Goal: Task Accomplishment & Management: Manage account settings

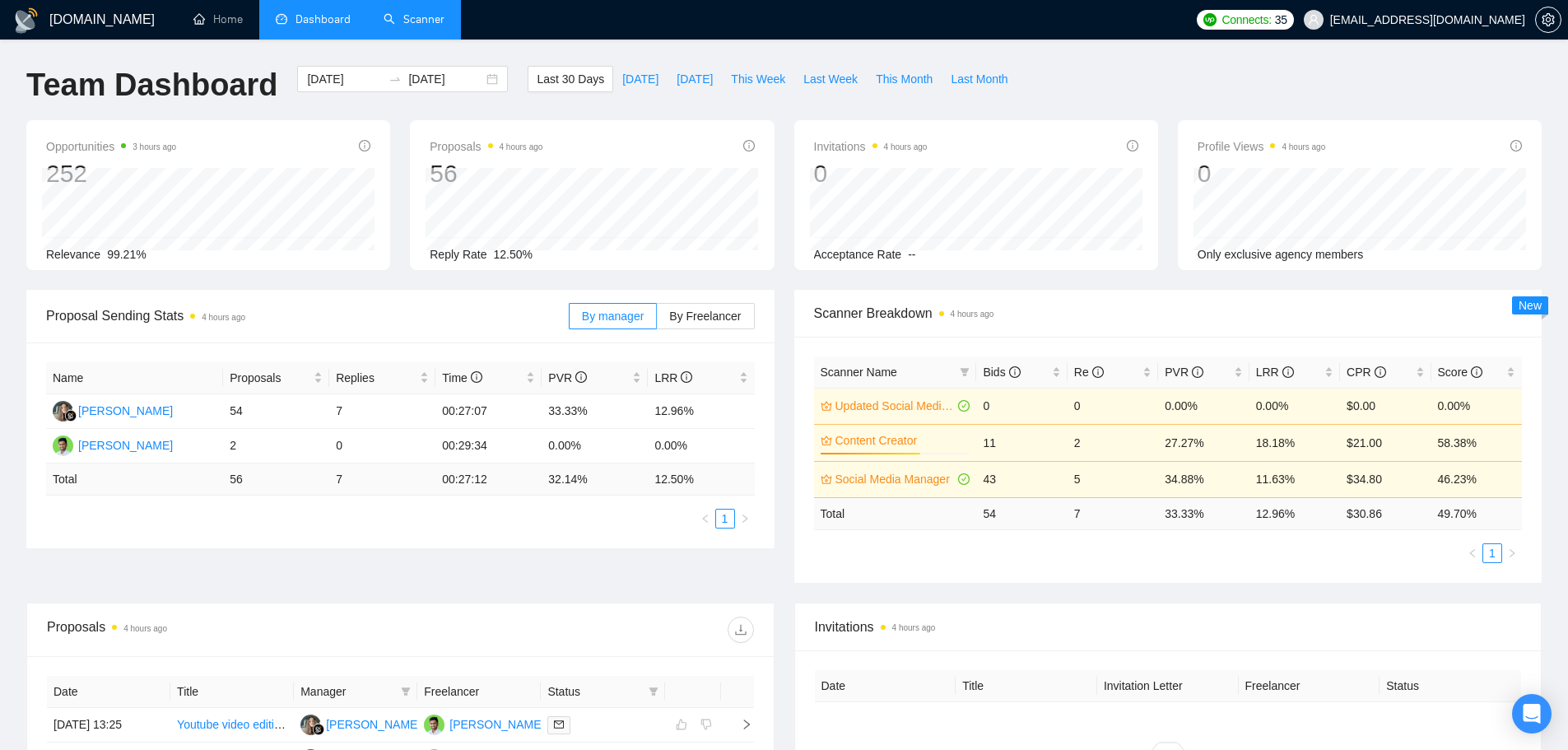
click at [432, 26] on link "Scanner" at bounding box center [414, 19] width 61 height 14
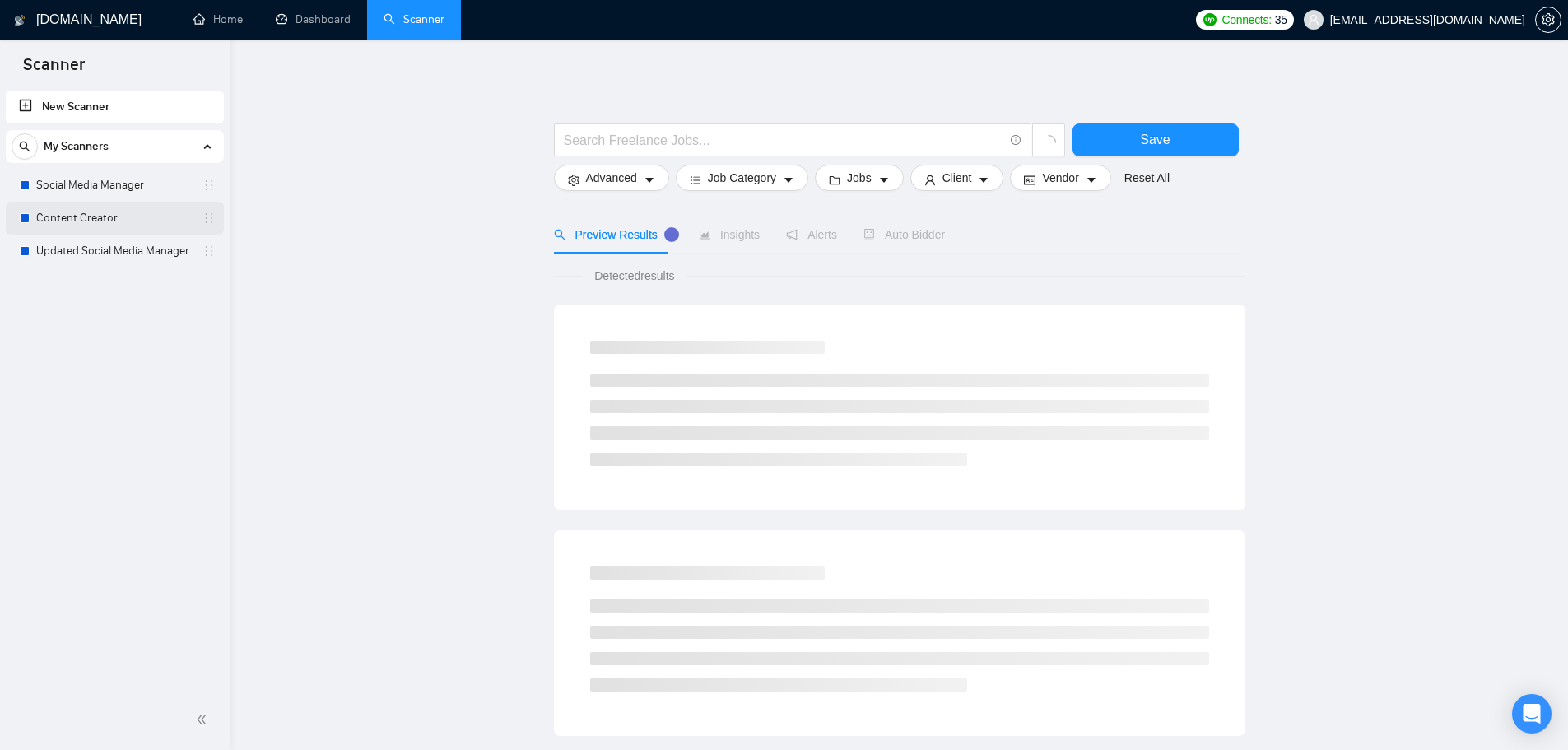
click at [105, 215] on link "Content Creator" at bounding box center [114, 217] width 156 height 33
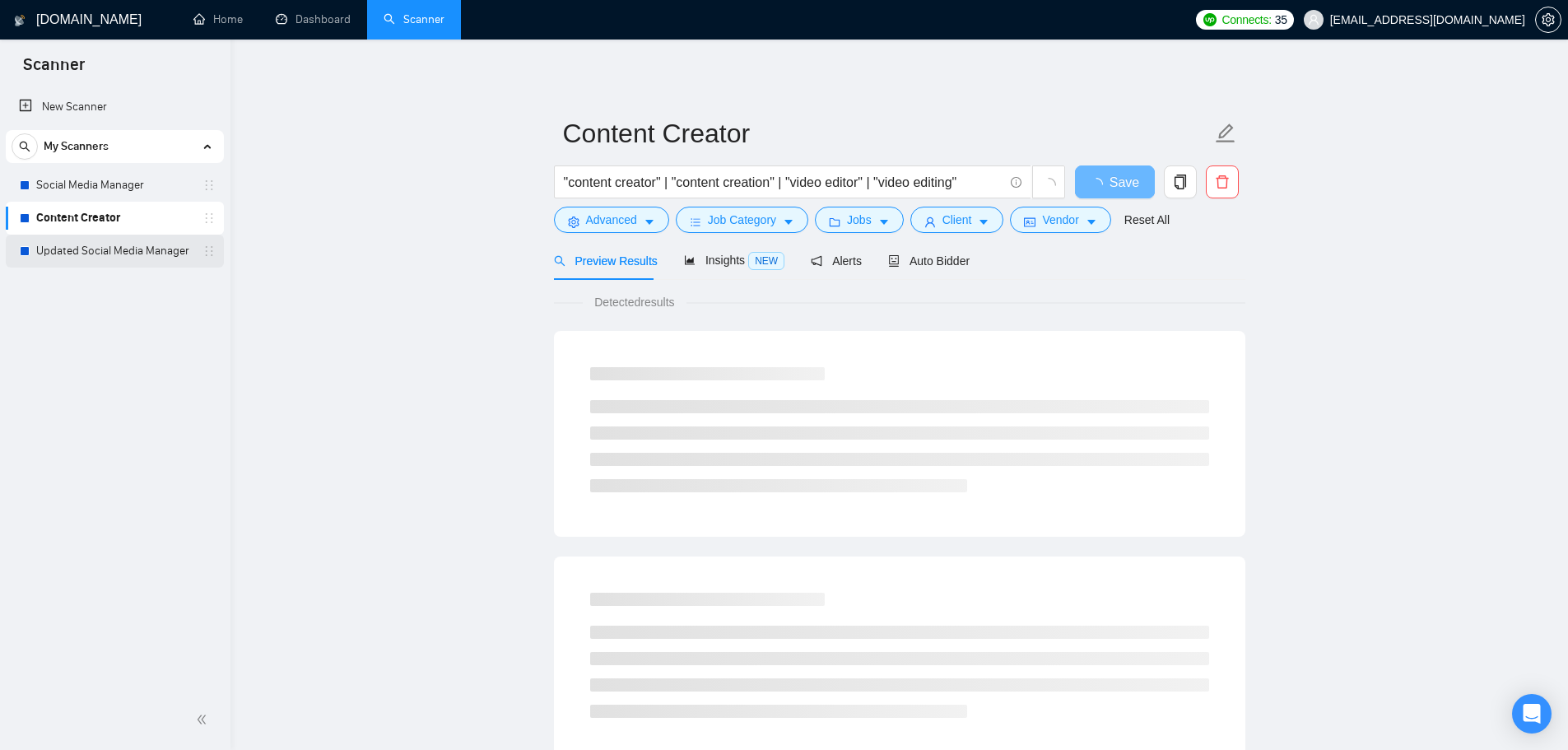
click at [99, 249] on link "Updated Social Media Manager" at bounding box center [114, 250] width 156 height 33
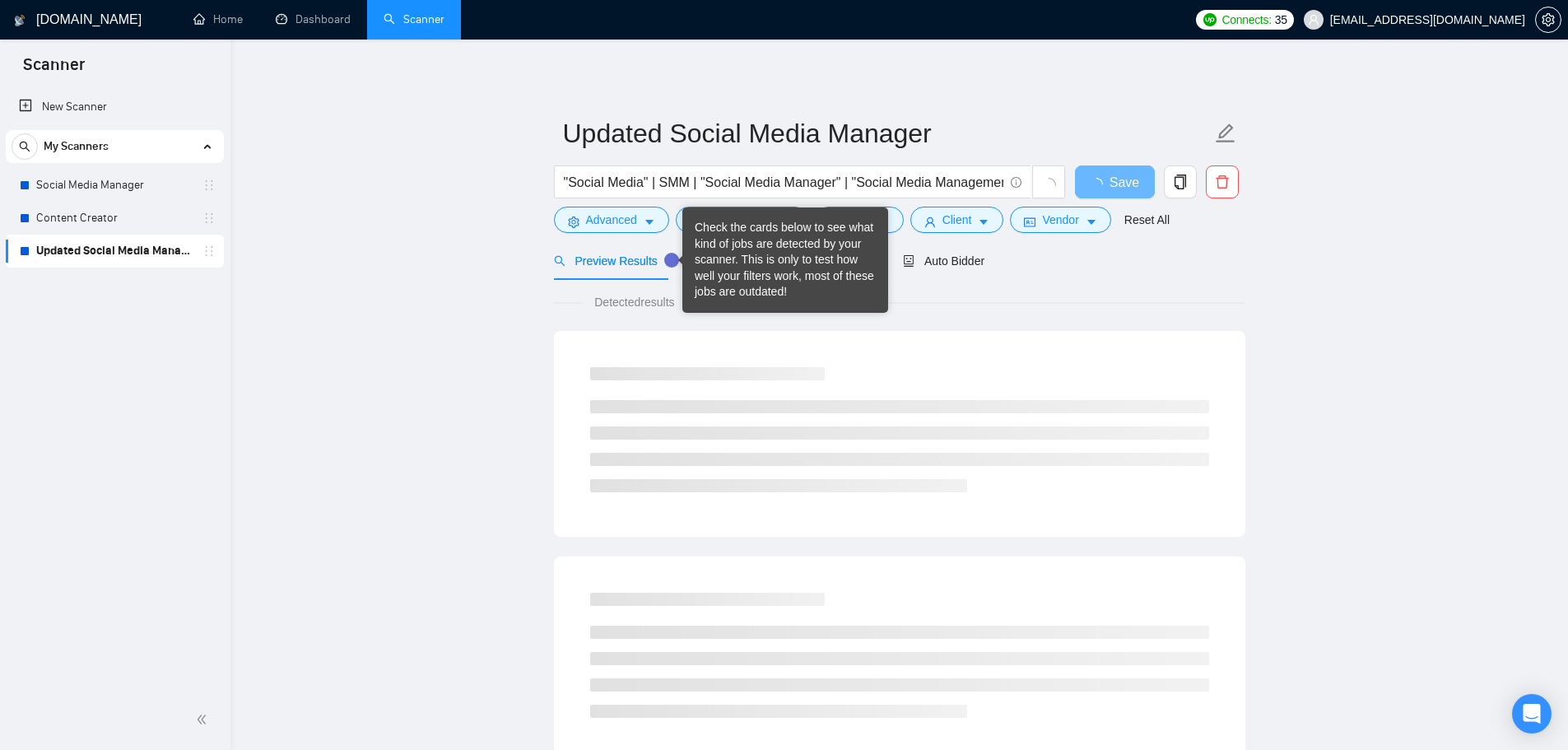
click at [707, 267] on div "Check the cards below to see what kind of jobs are detected by your scanner. Th…" at bounding box center [785, 260] width 181 height 80
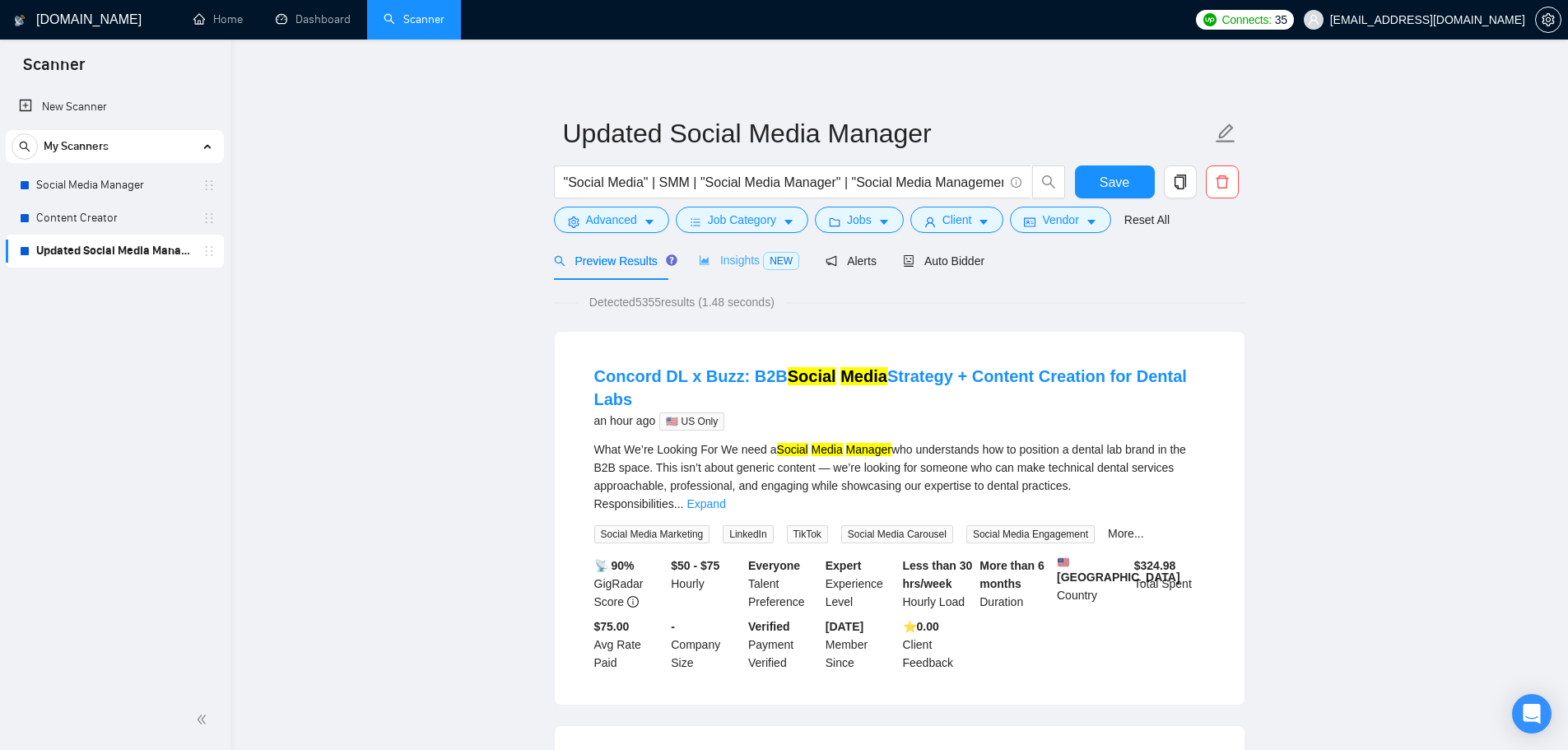
click at [702, 271] on div "Insights NEW" at bounding box center [748, 260] width 100 height 38
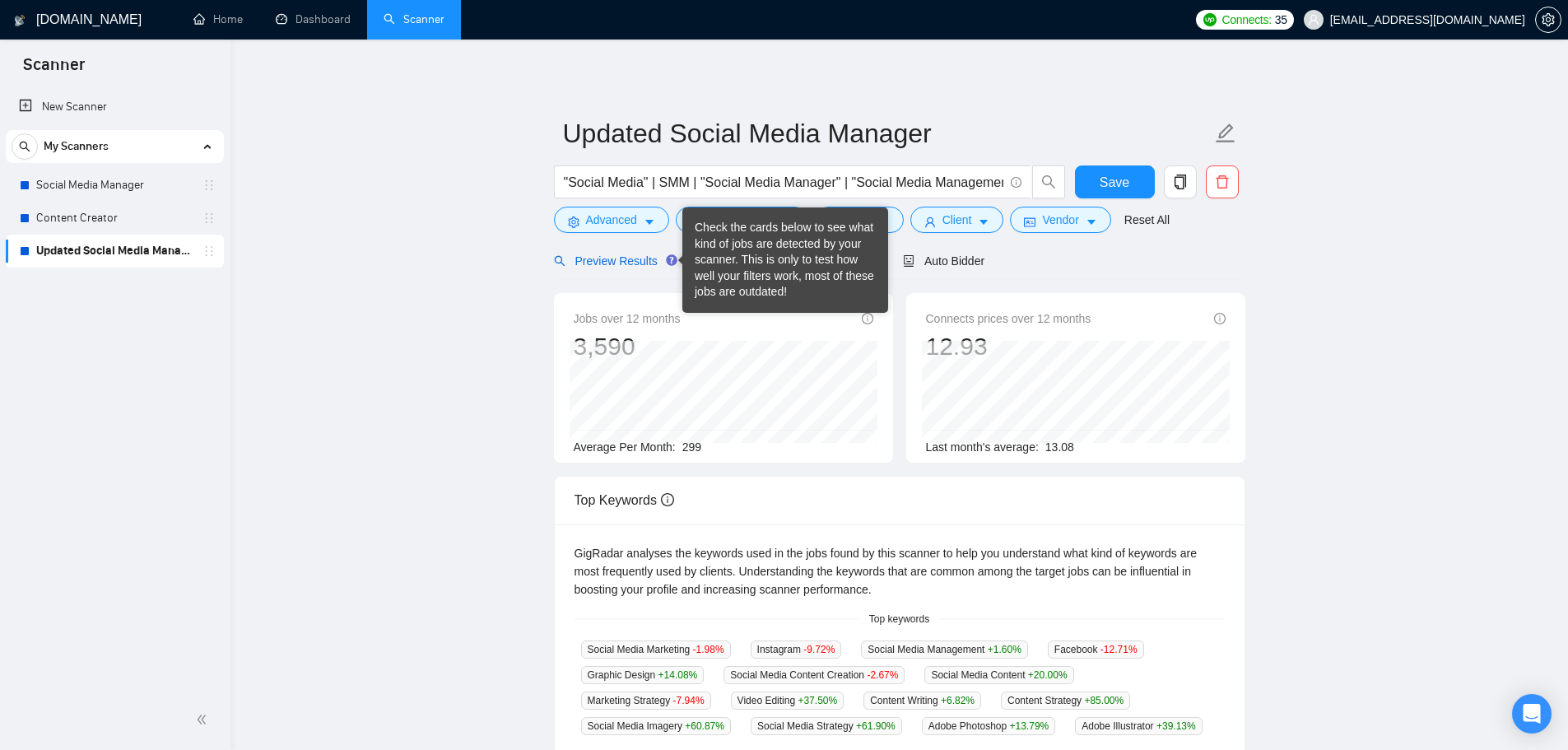
click at [646, 264] on span "Preview Results" at bounding box center [613, 261] width 119 height 13
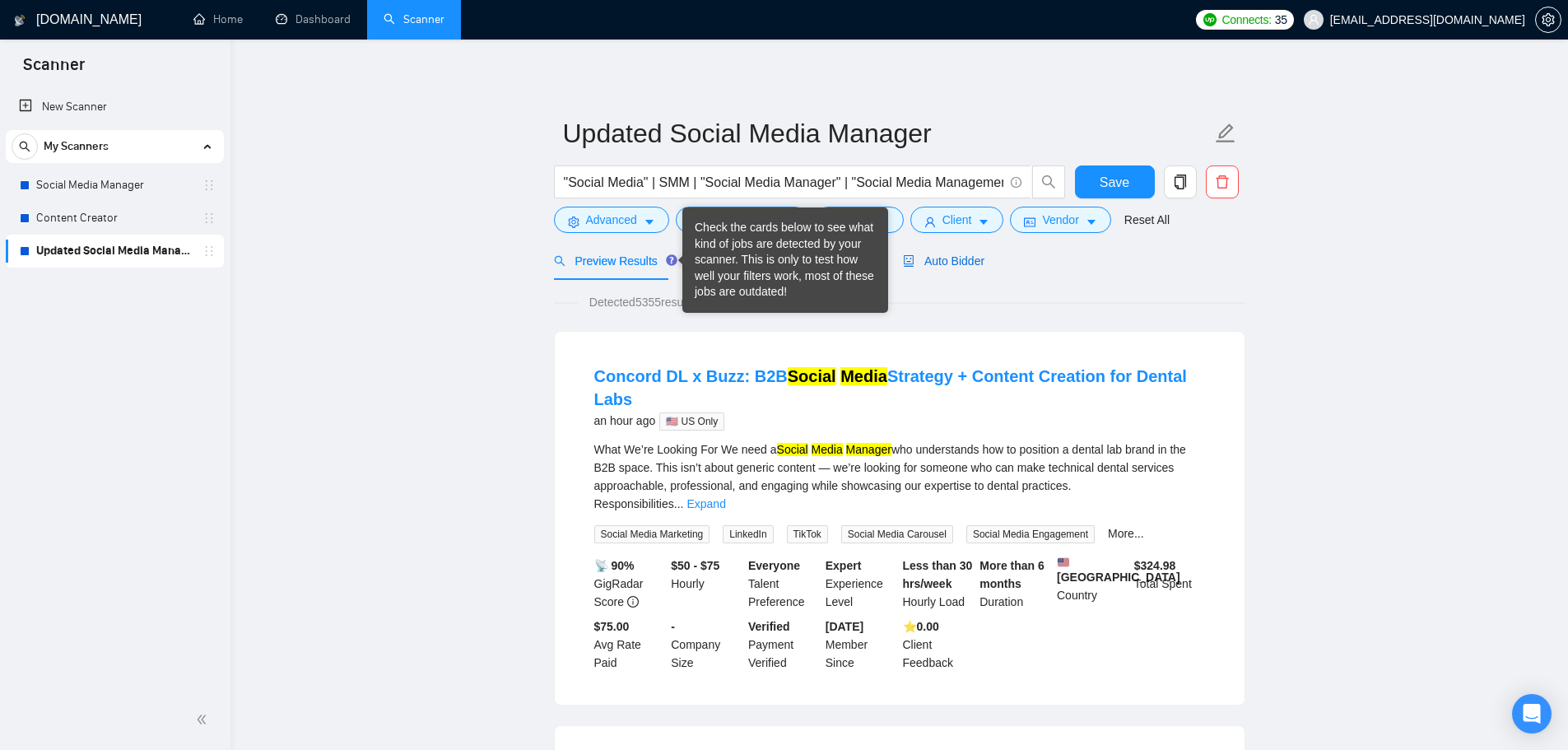
click at [947, 258] on span "Auto Bidder" at bounding box center [943, 261] width 81 height 13
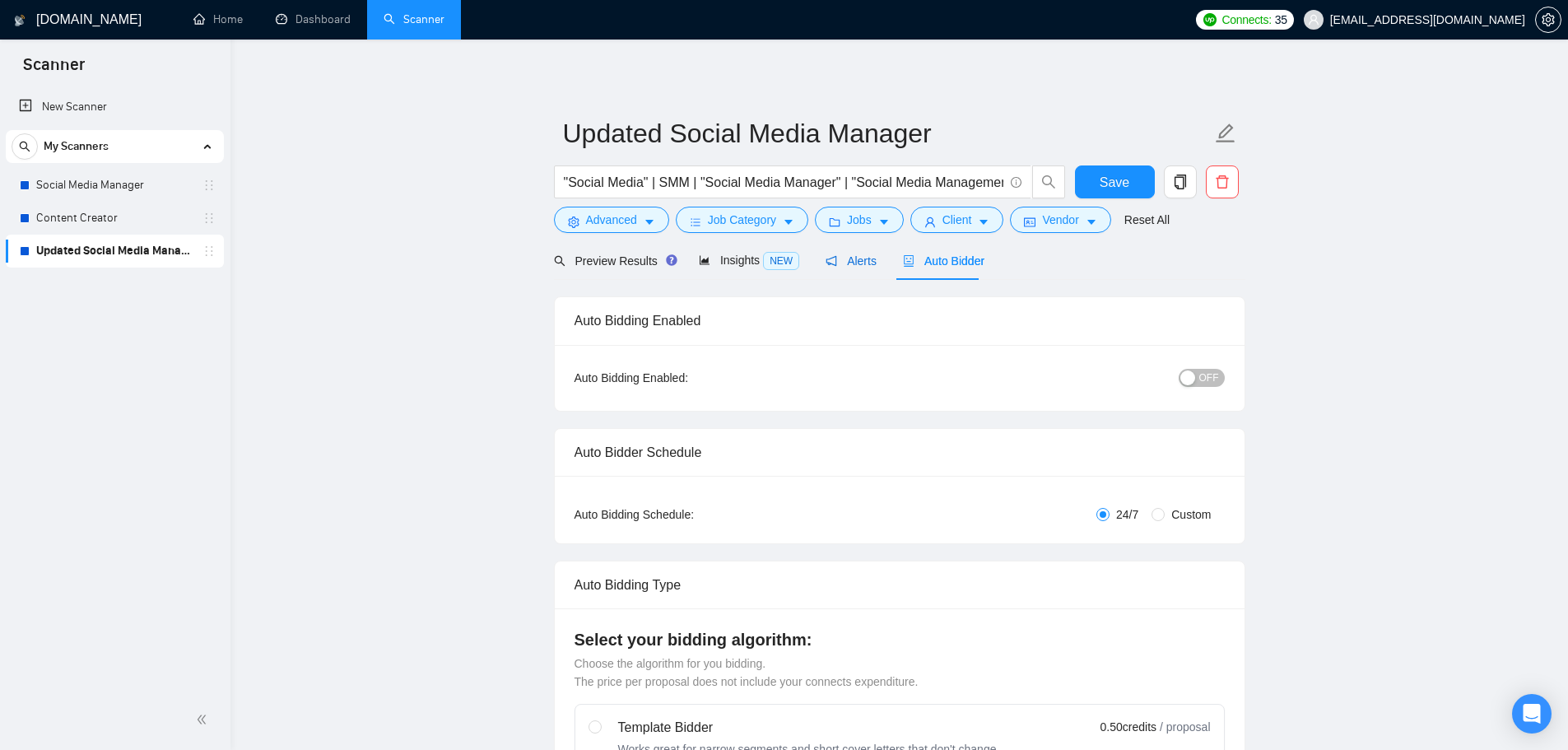
click at [862, 257] on span "Alerts" at bounding box center [850, 261] width 51 height 13
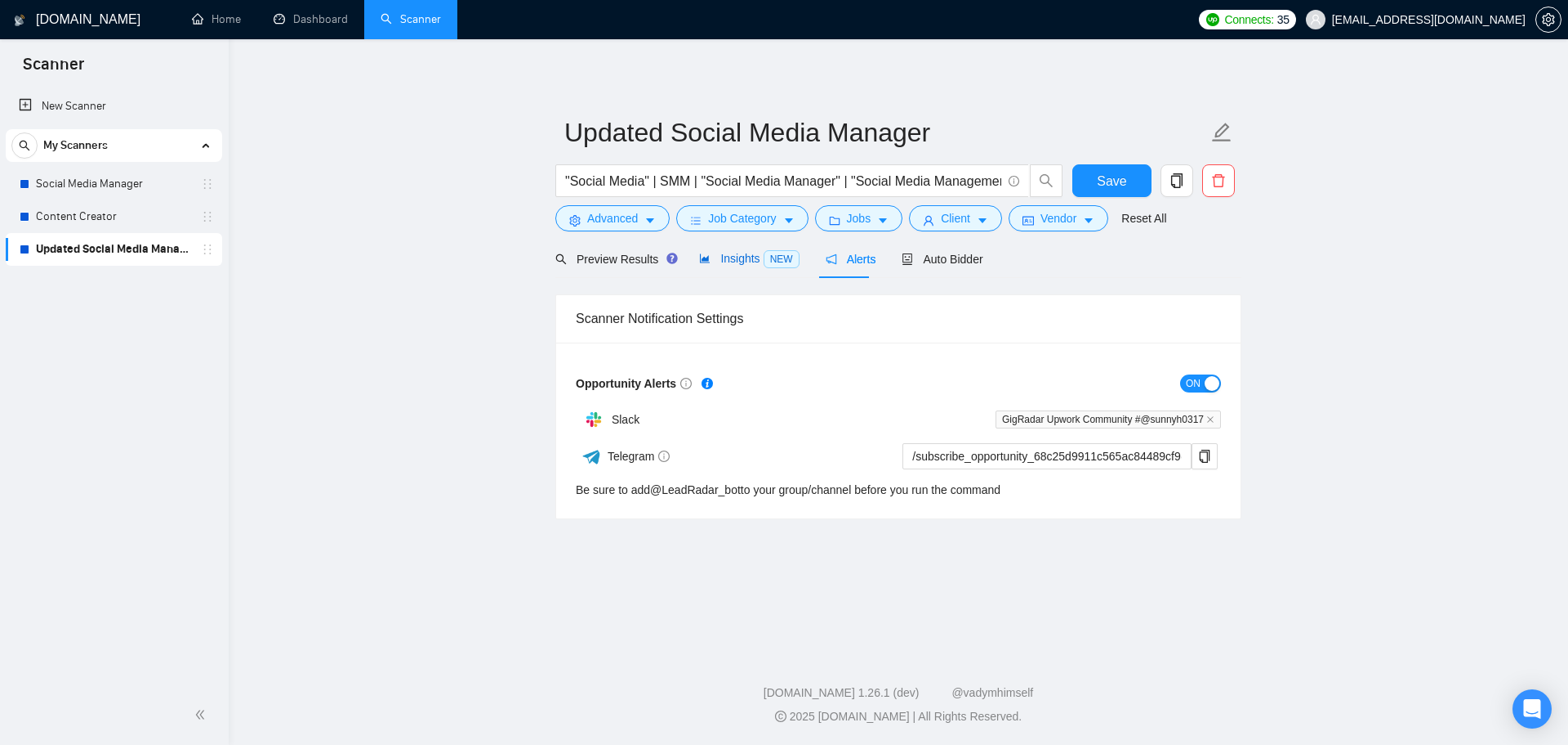
click at [752, 262] on span "Insights NEW" at bounding box center [749, 258] width 100 height 13
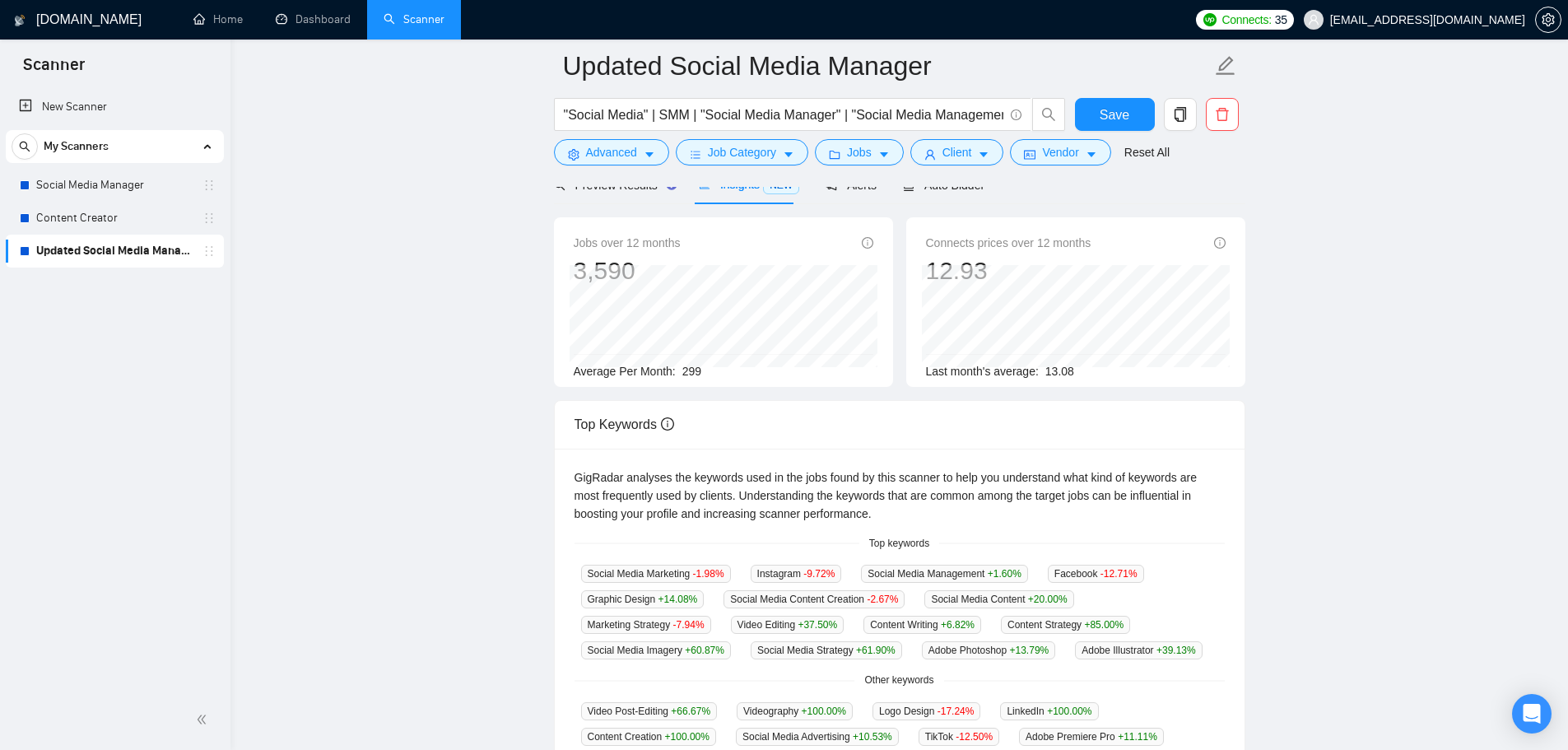
scroll to position [84, 0]
click at [935, 195] on span "Auto Bidder" at bounding box center [943, 189] width 81 height 13
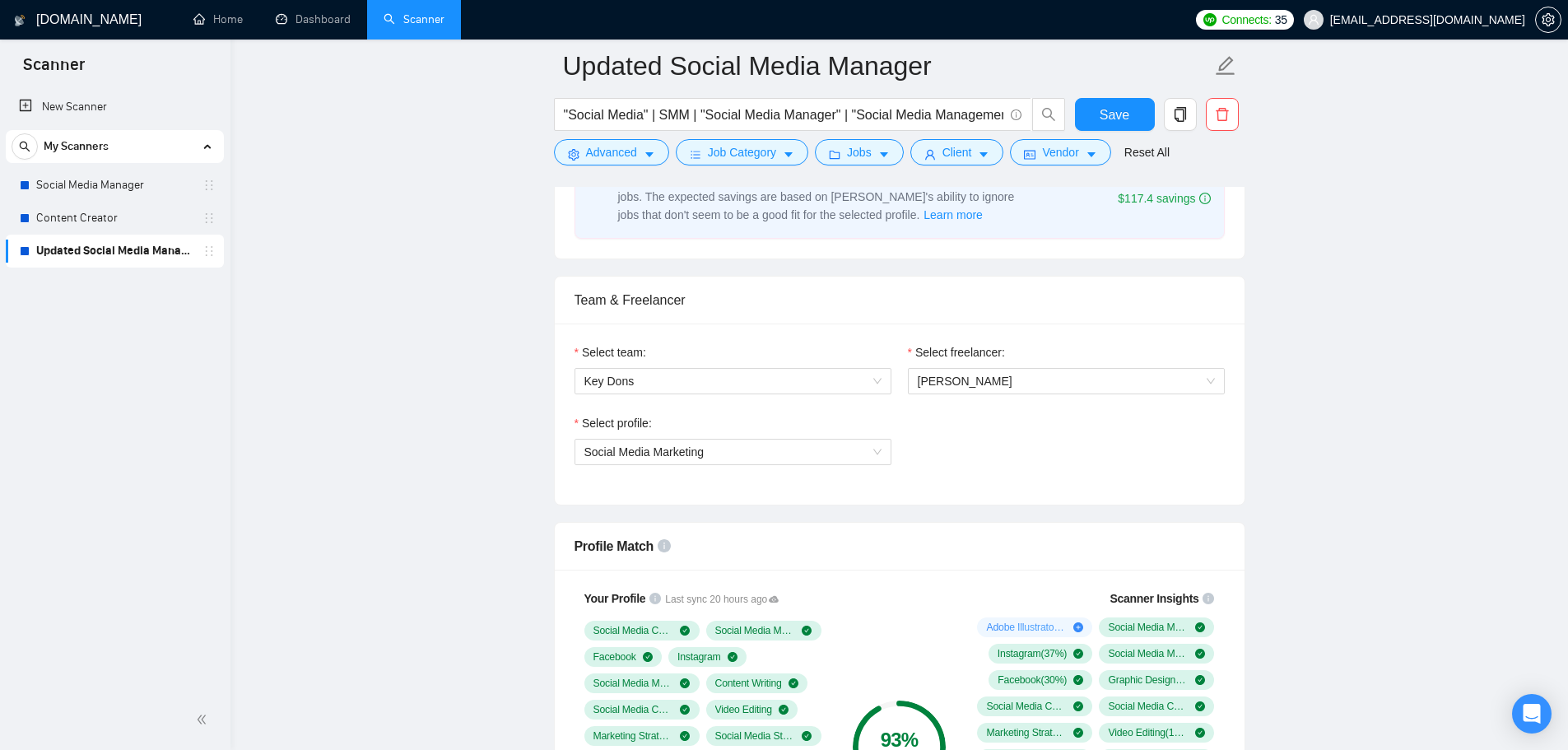
scroll to position [743, 0]
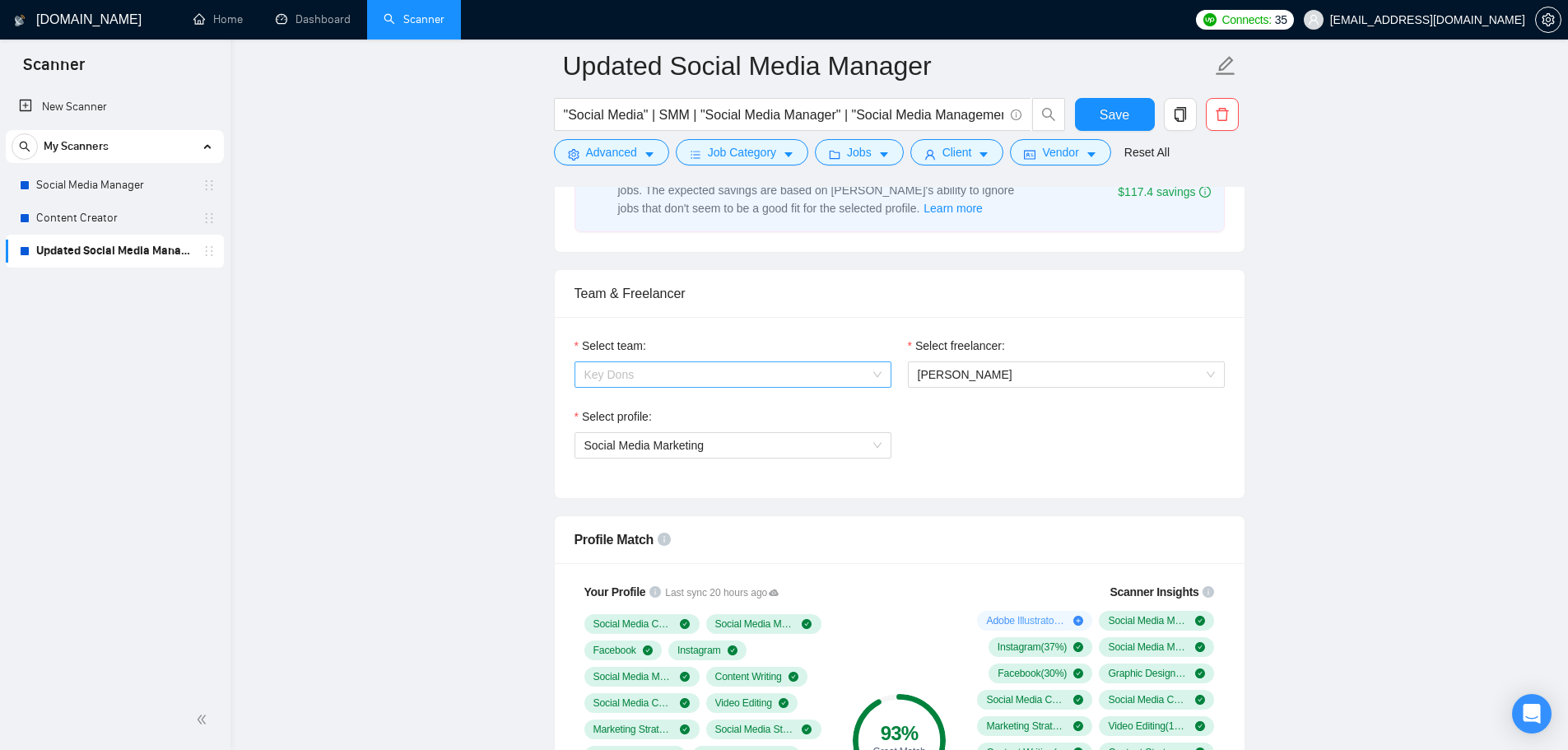
click at [735, 370] on span "Key Dons" at bounding box center [733, 375] width 297 height 25
click at [994, 387] on div "Select freelancer: Sunny Hari" at bounding box center [1066, 371] width 334 height 71
click at [996, 379] on span "[PERSON_NAME]" at bounding box center [1065, 375] width 297 height 25
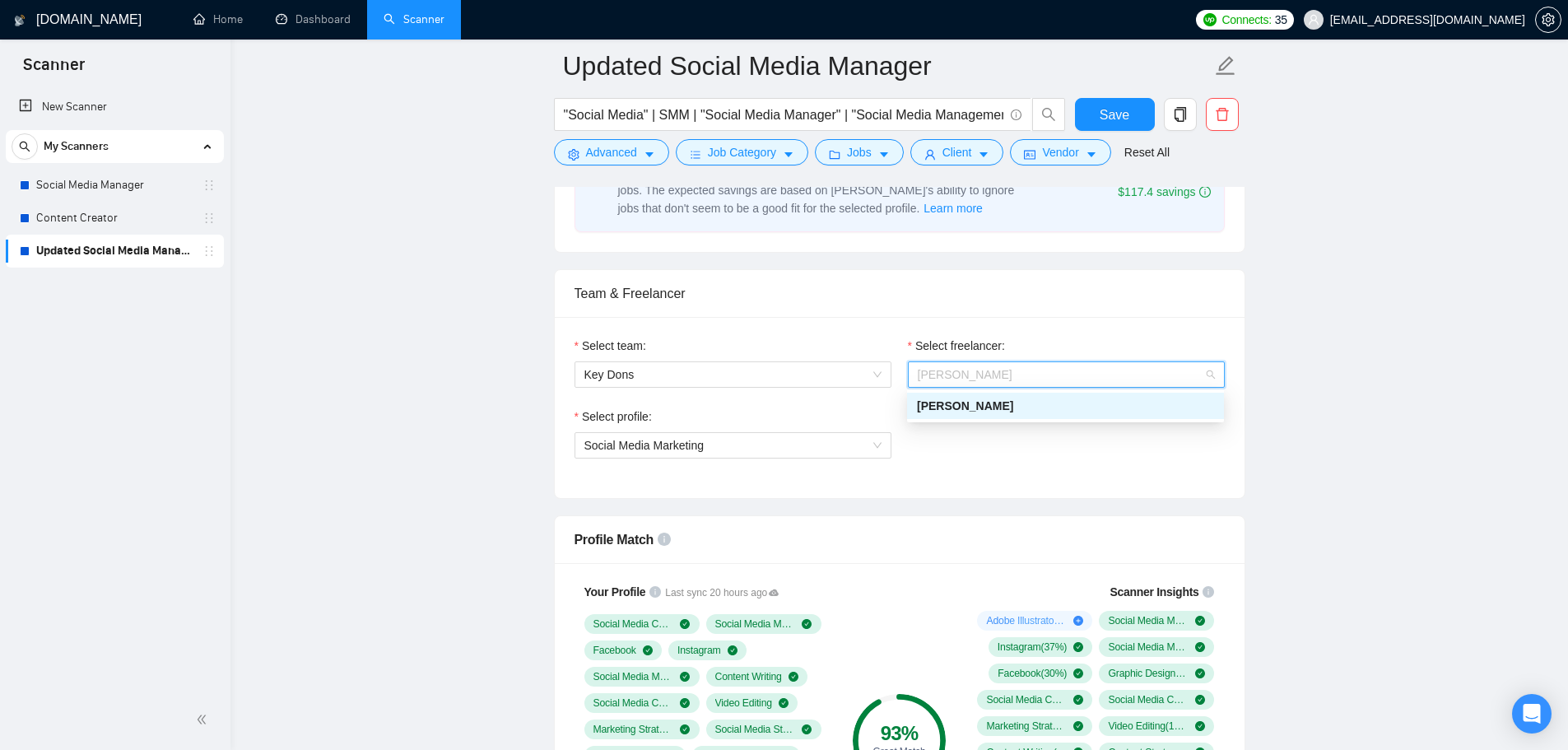
click at [996, 379] on span "[PERSON_NAME]" at bounding box center [1065, 375] width 297 height 25
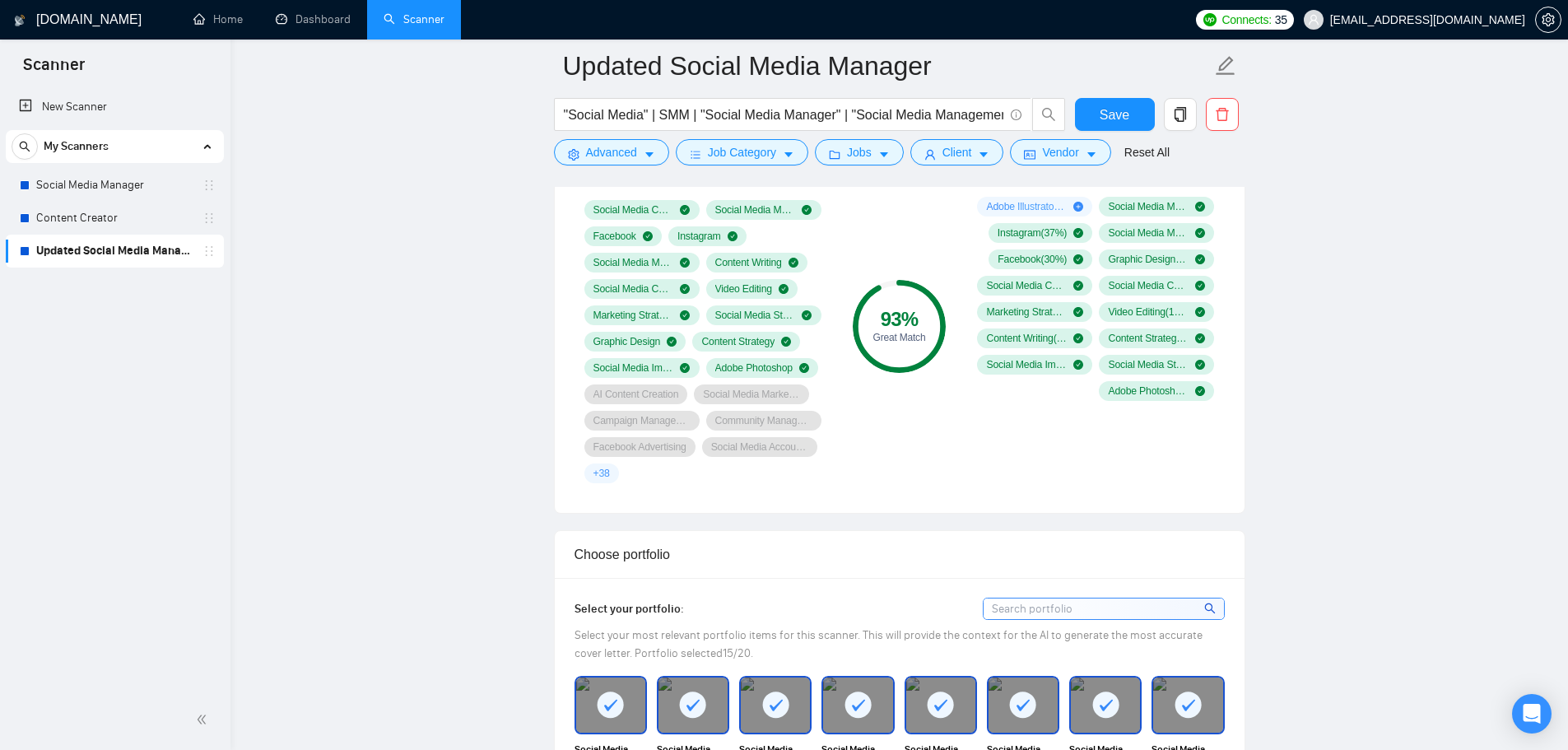
scroll to position [990, 0]
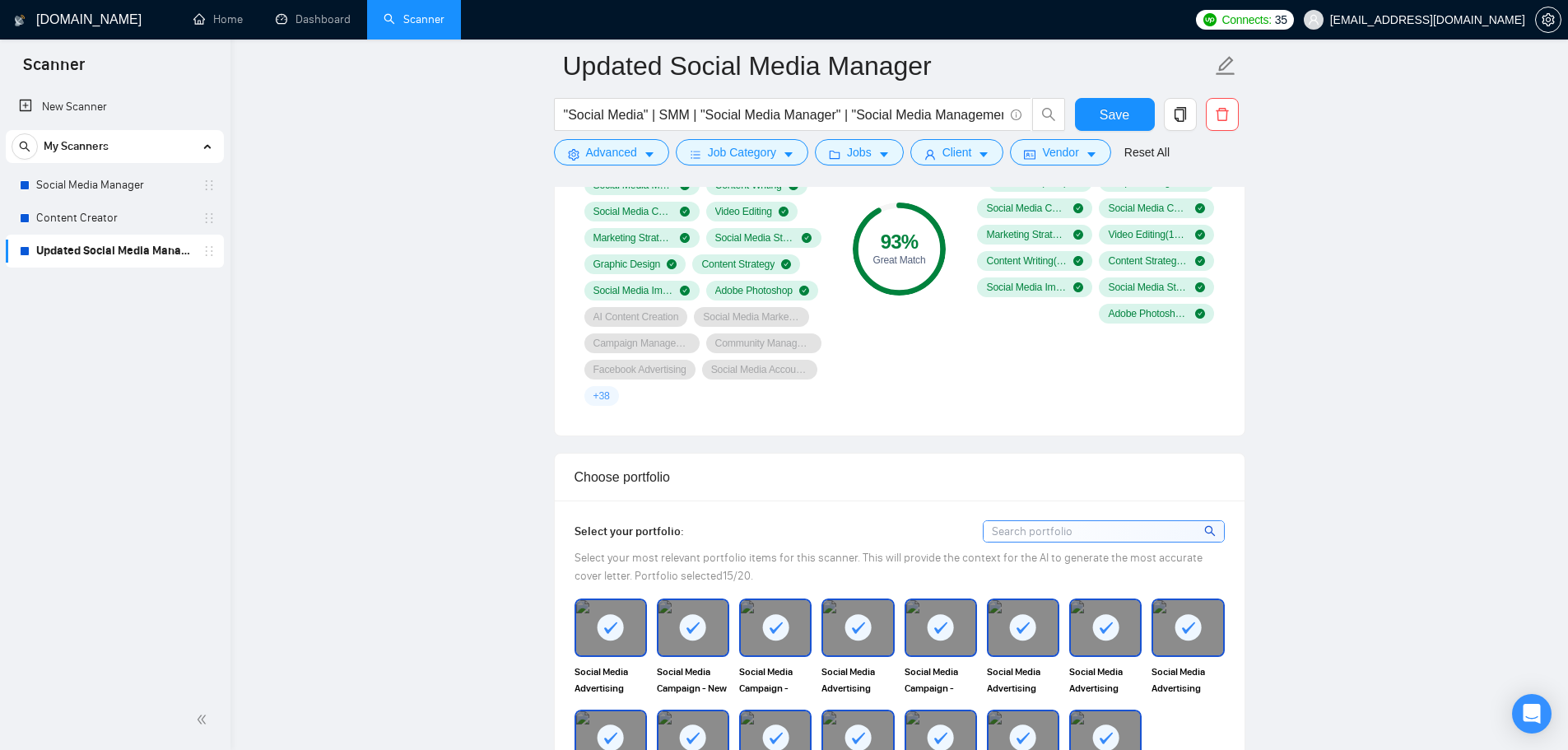
scroll to position [1237, 0]
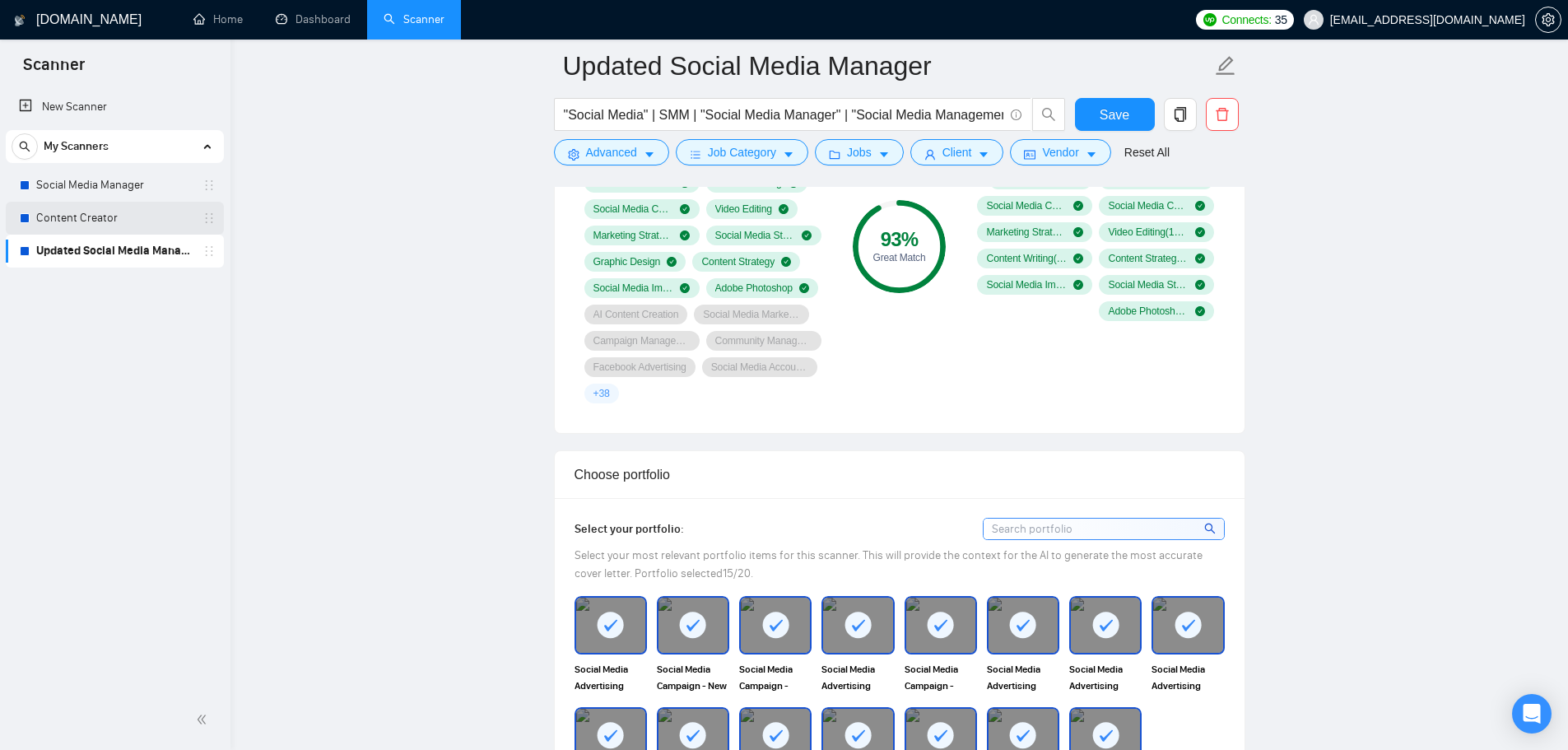
click at [109, 217] on link "Content Creator" at bounding box center [114, 217] width 156 height 33
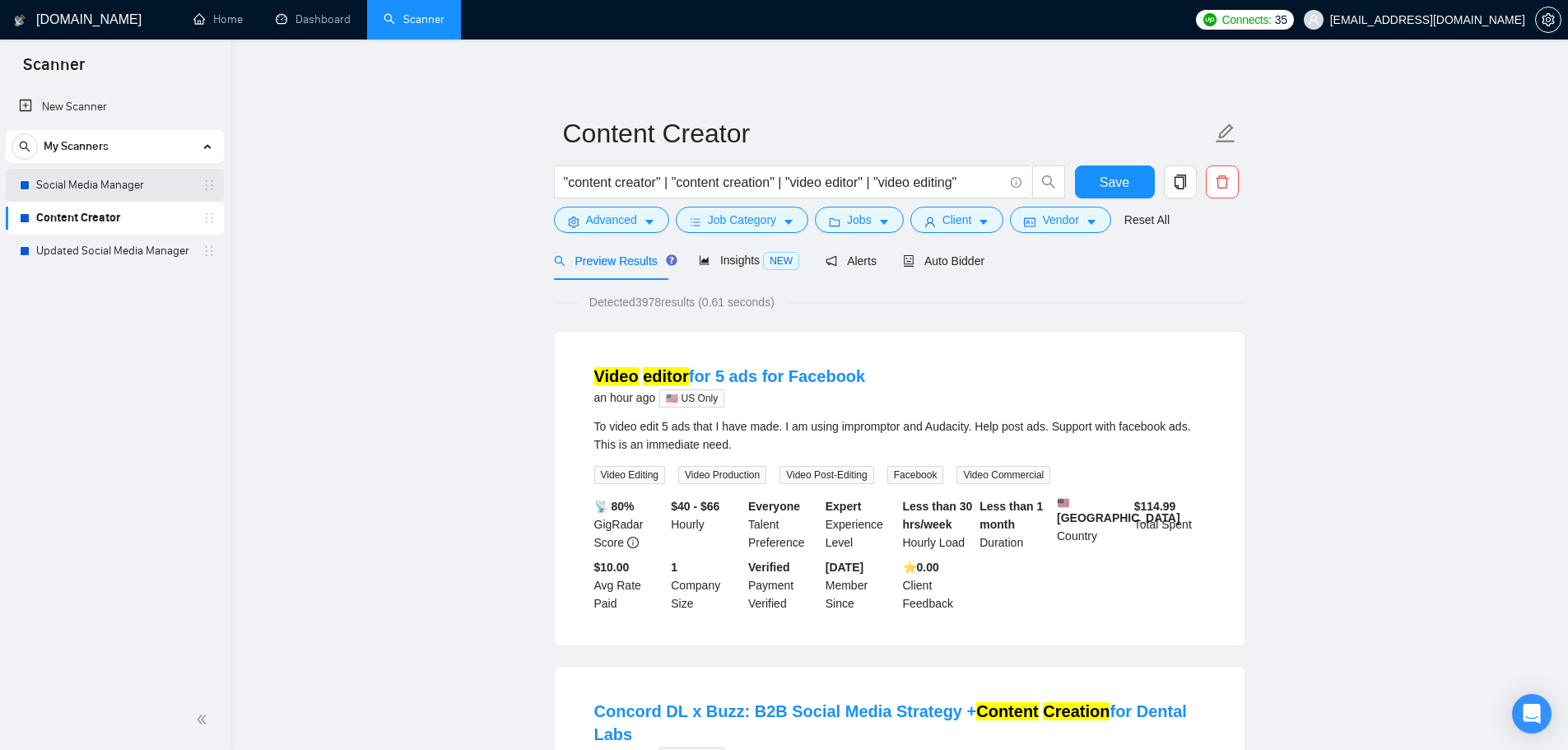
click at [109, 186] on link "Social Media Manager" at bounding box center [114, 185] width 156 height 33
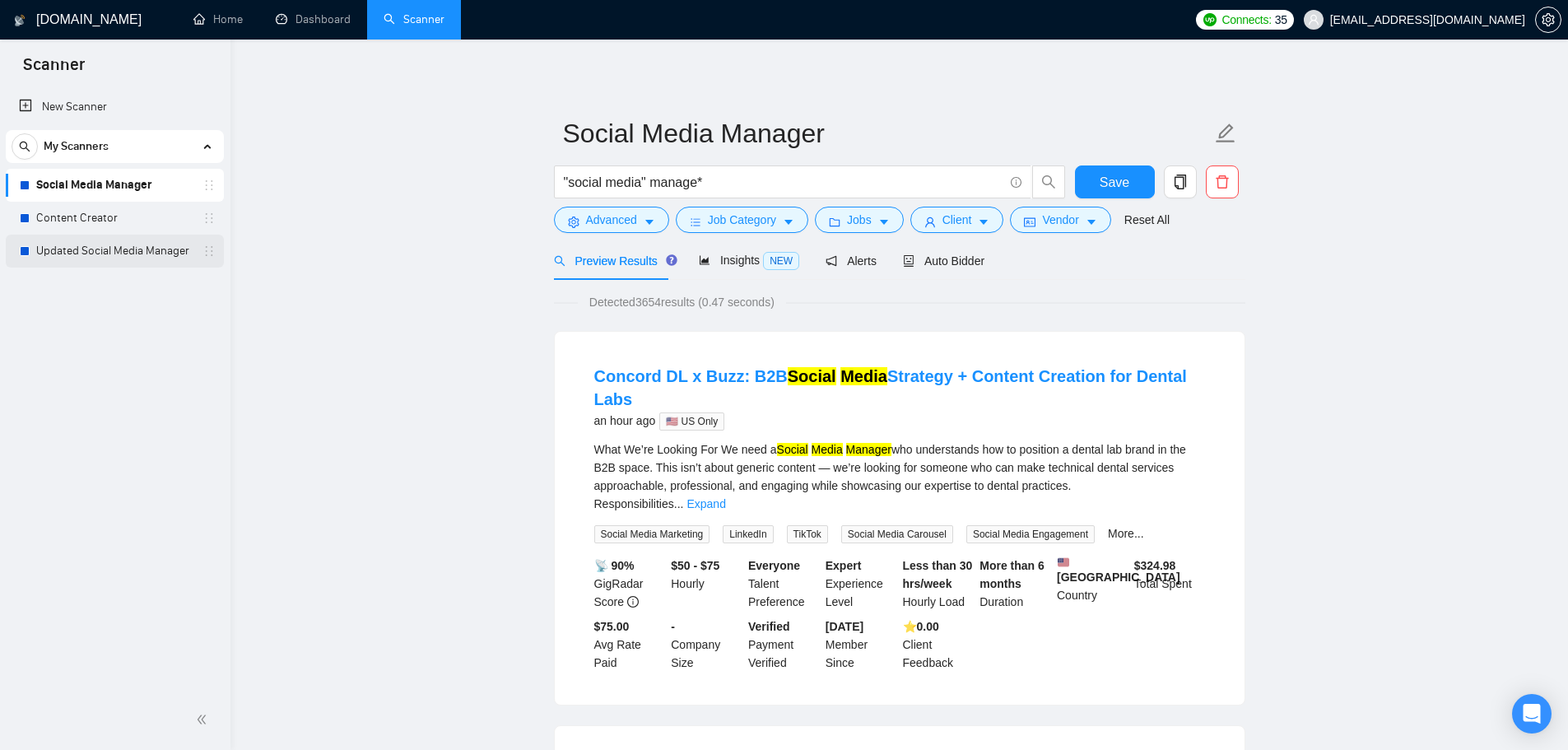
click at [118, 263] on link "Updated Social Media Manager" at bounding box center [114, 250] width 156 height 33
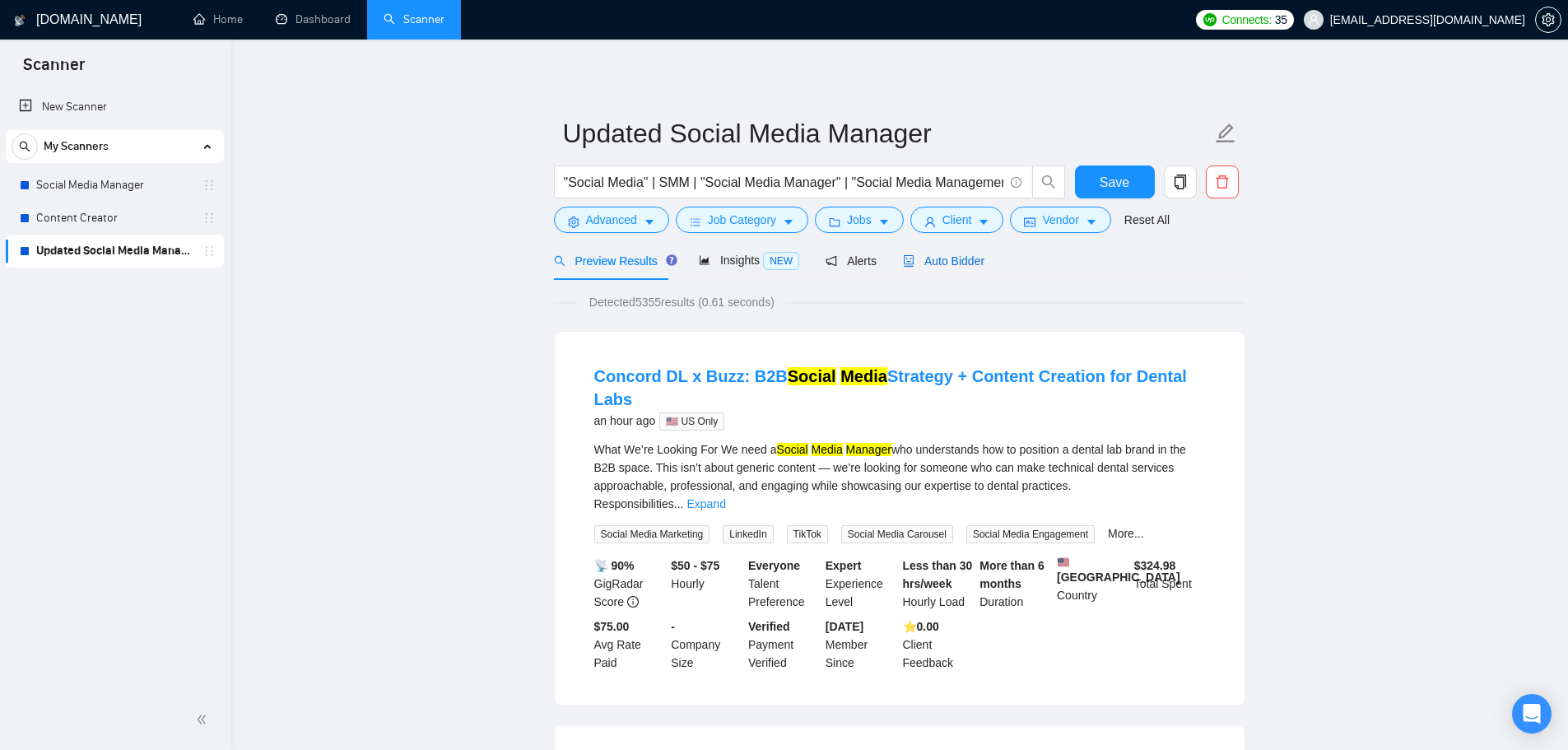
click at [947, 264] on span "Auto Bidder" at bounding box center [943, 261] width 81 height 13
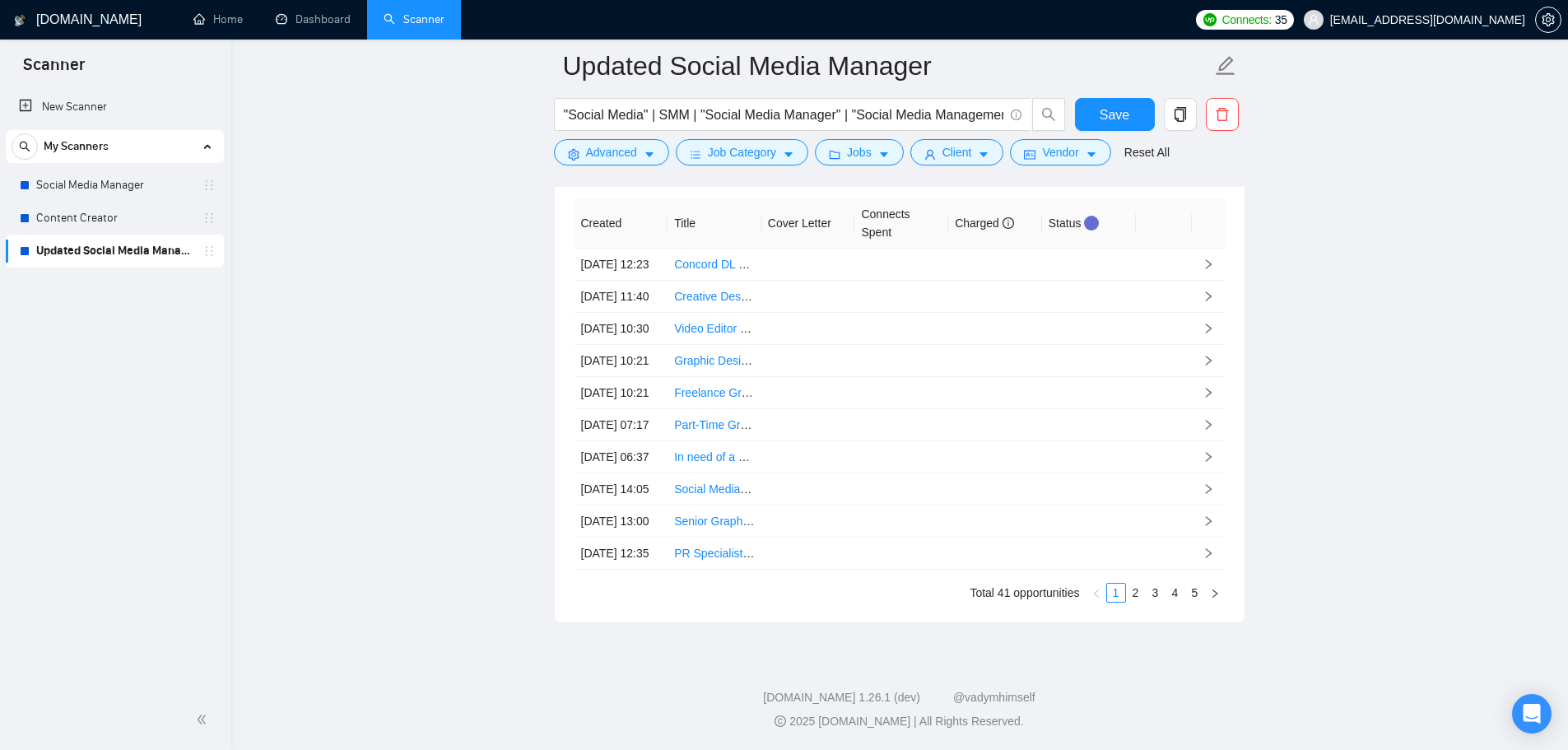
scroll to position [4439, 0]
click at [1192, 595] on link "5" at bounding box center [1195, 593] width 18 height 18
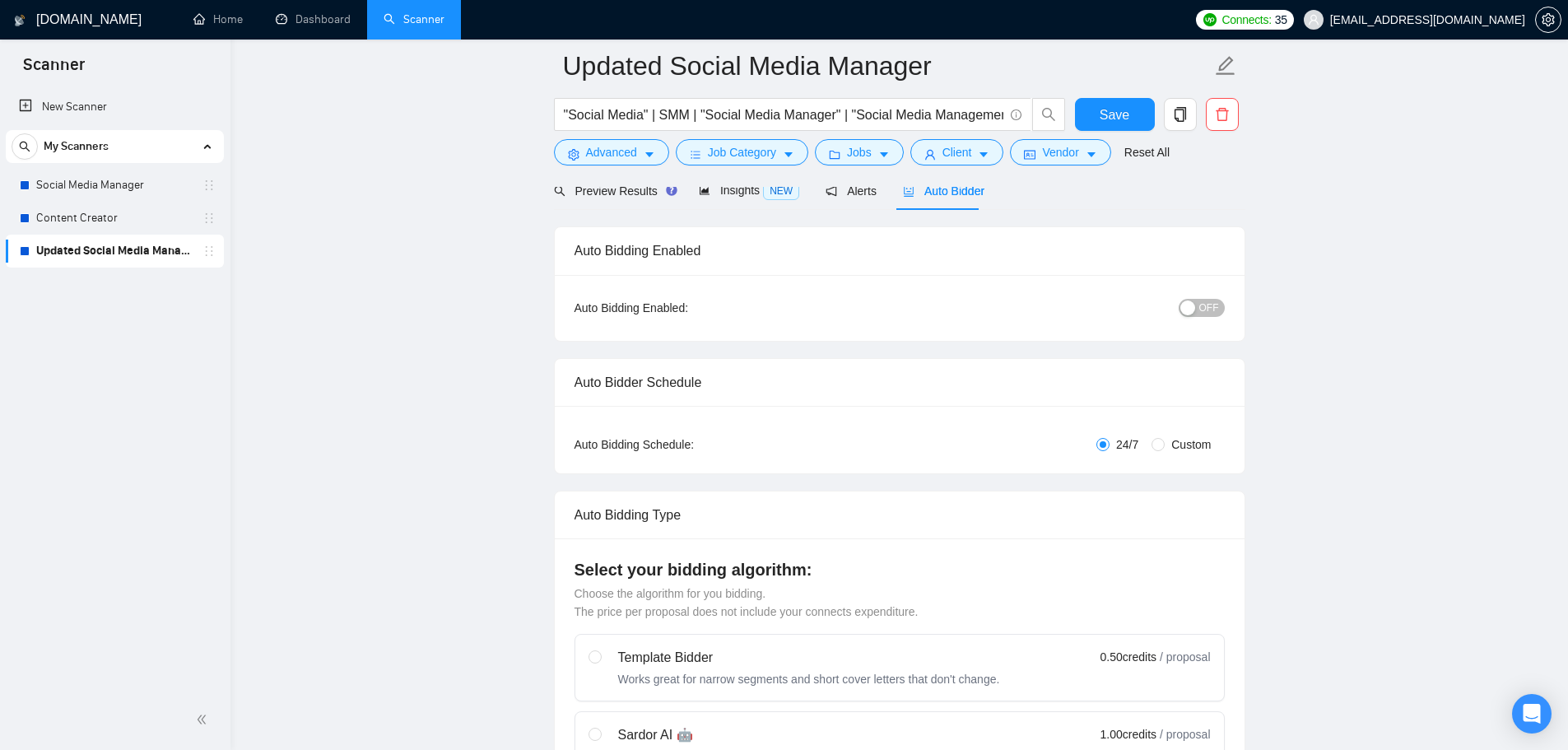
scroll to position [0, 0]
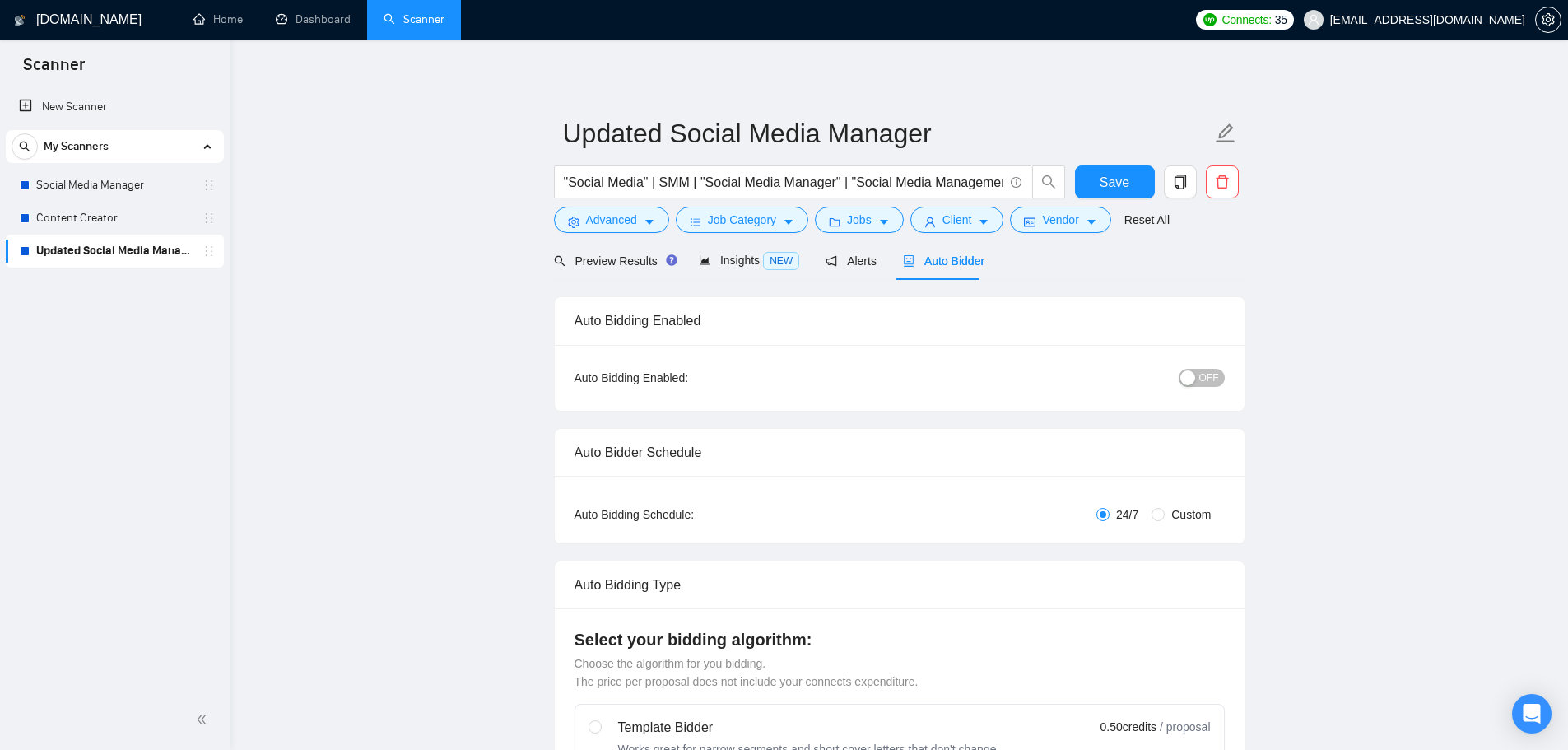
click at [1198, 378] on button "OFF" at bounding box center [1201, 378] width 46 height 18
drag, startPoint x: 115, startPoint y: 217, endPoint x: 915, endPoint y: 70, distance: 813.4
click at [115, 217] on link "Content Creator" at bounding box center [114, 217] width 156 height 33
click at [1098, 182] on button "Save" at bounding box center [1114, 181] width 79 height 33
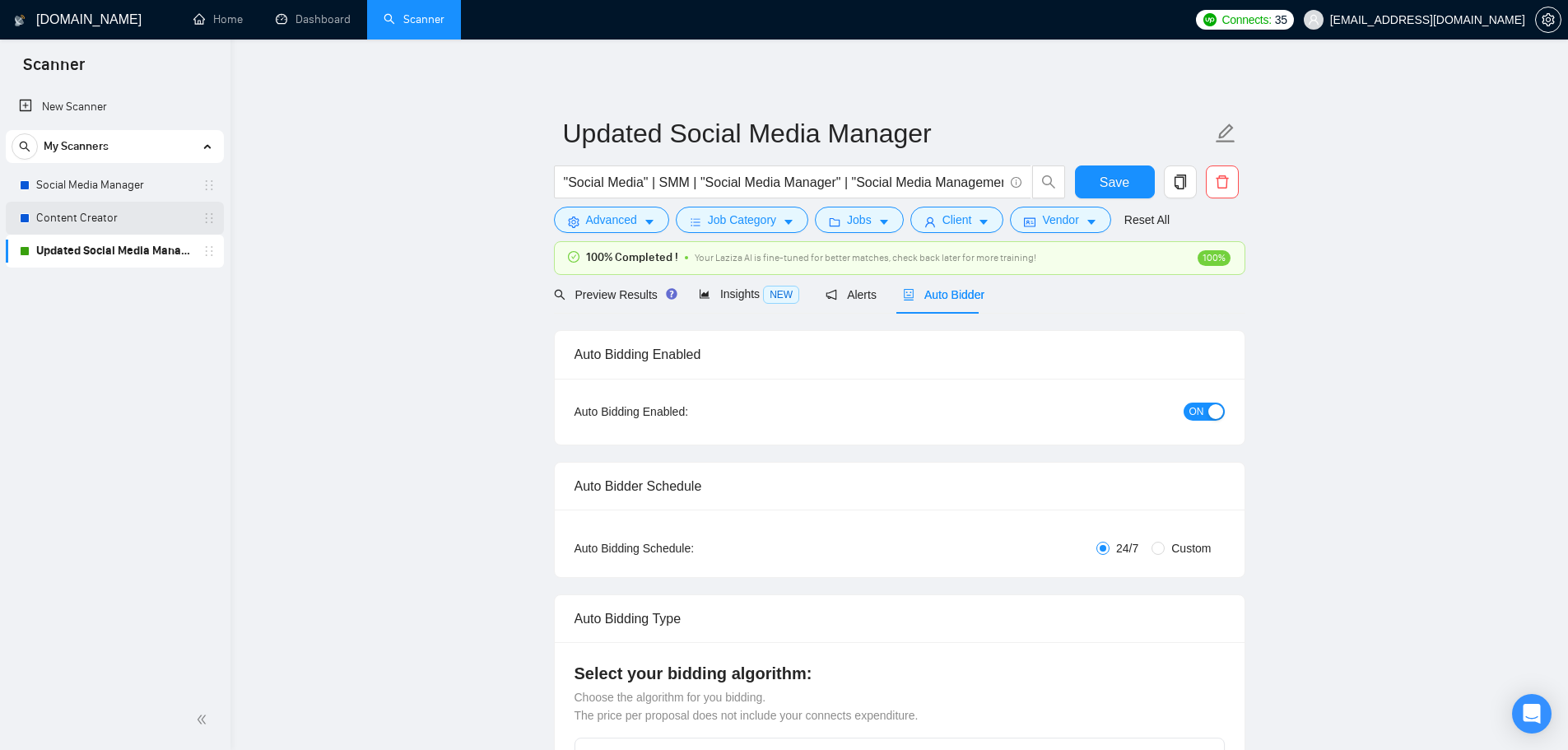
click at [108, 222] on link "Content Creator" at bounding box center [114, 217] width 156 height 33
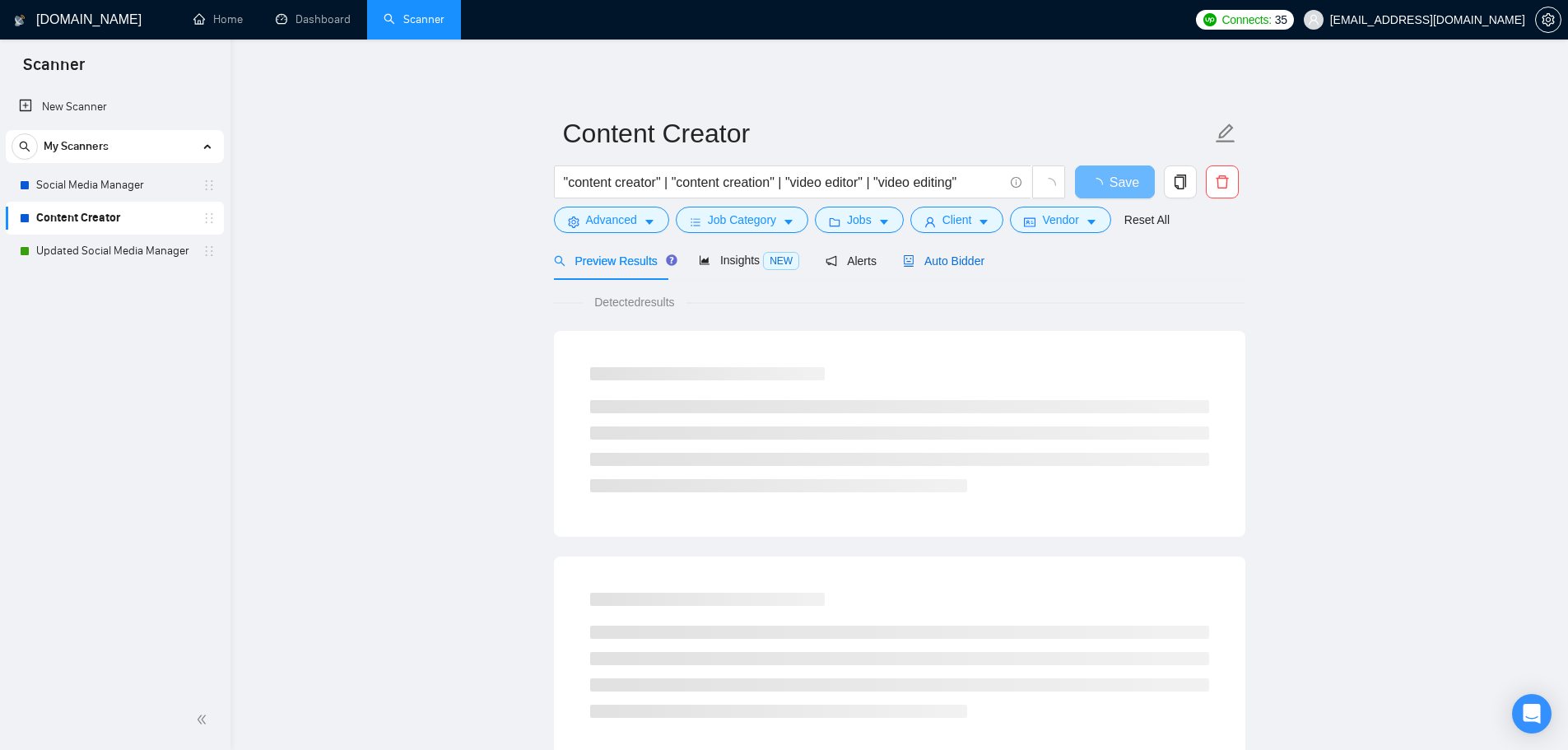
click at [958, 264] on span "Auto Bidder" at bounding box center [943, 261] width 81 height 13
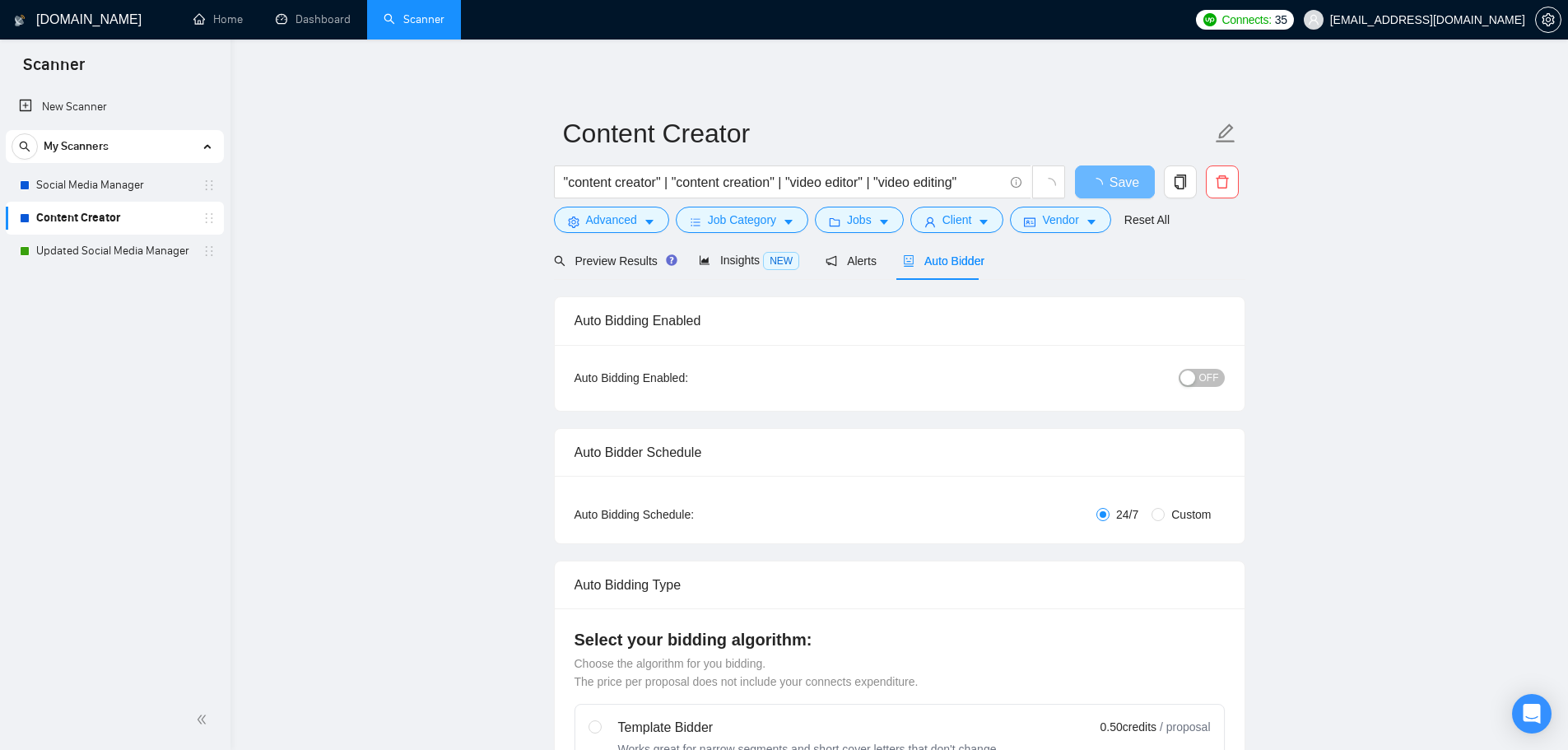
checkbox input "true"
click at [1215, 377] on span "OFF" at bounding box center [1209, 378] width 20 height 18
click at [1125, 184] on span "Save" at bounding box center [1114, 182] width 29 height 21
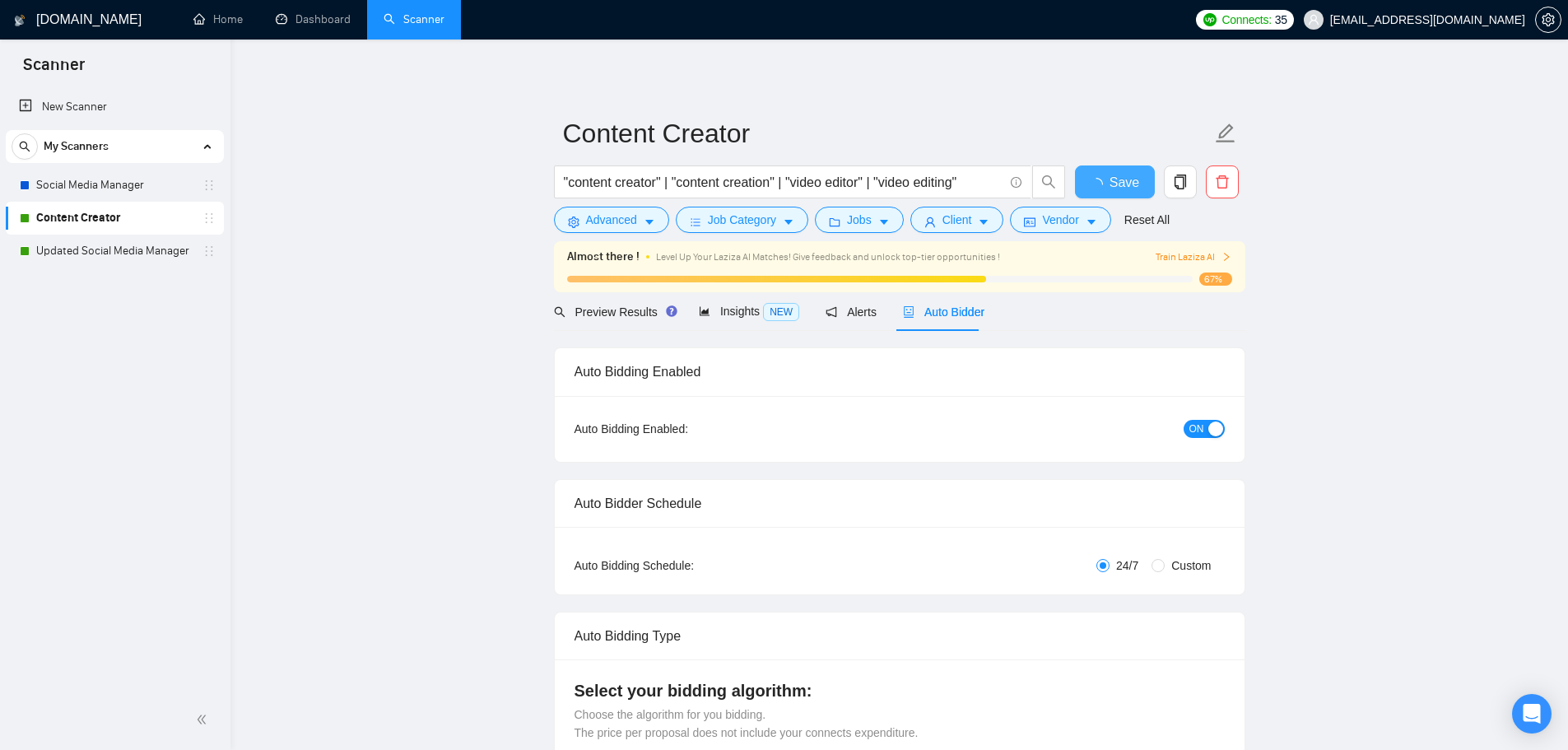
checkbox input "true"
click at [310, 25] on link "Dashboard" at bounding box center [314, 19] width 75 height 14
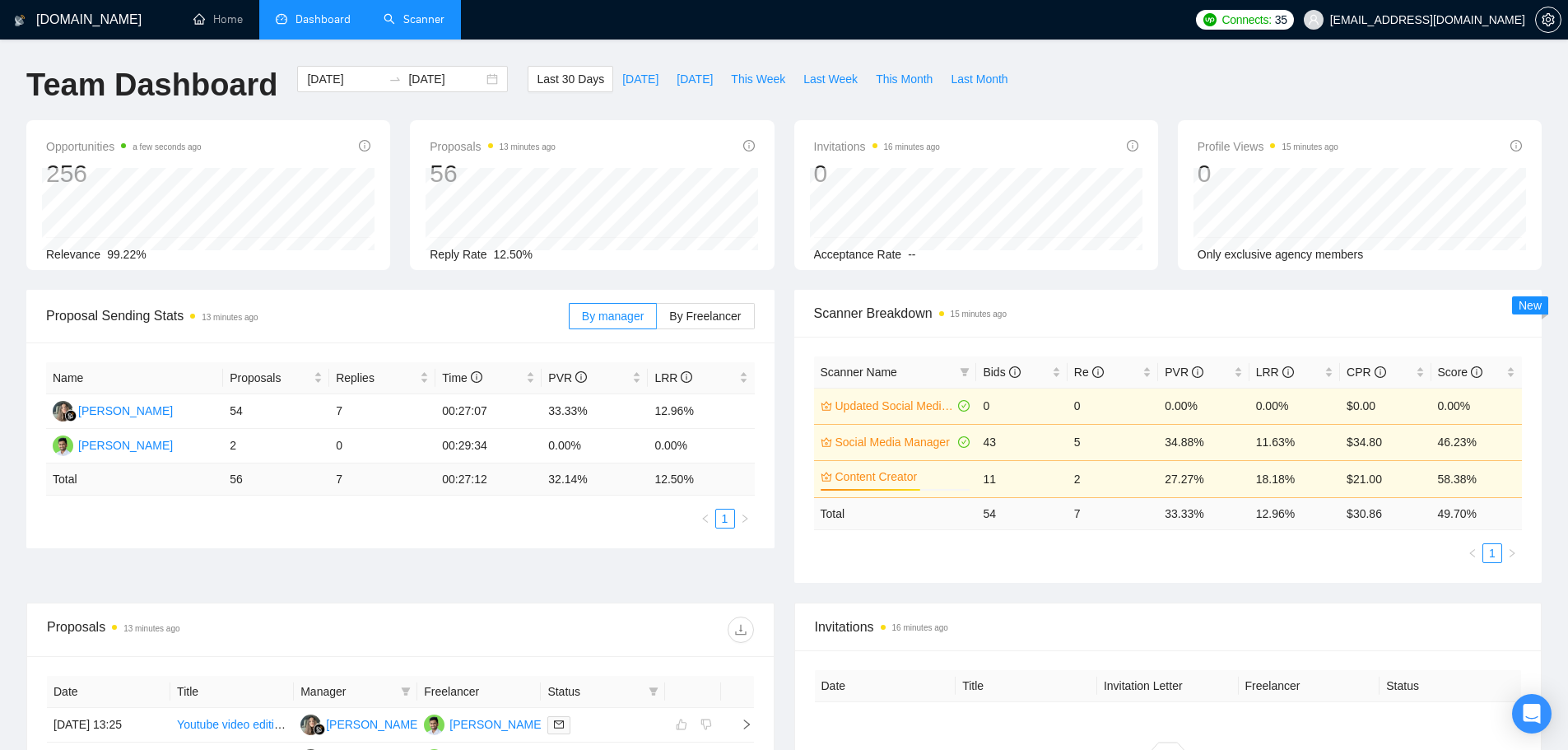
click at [413, 26] on link "Scanner" at bounding box center [414, 19] width 61 height 14
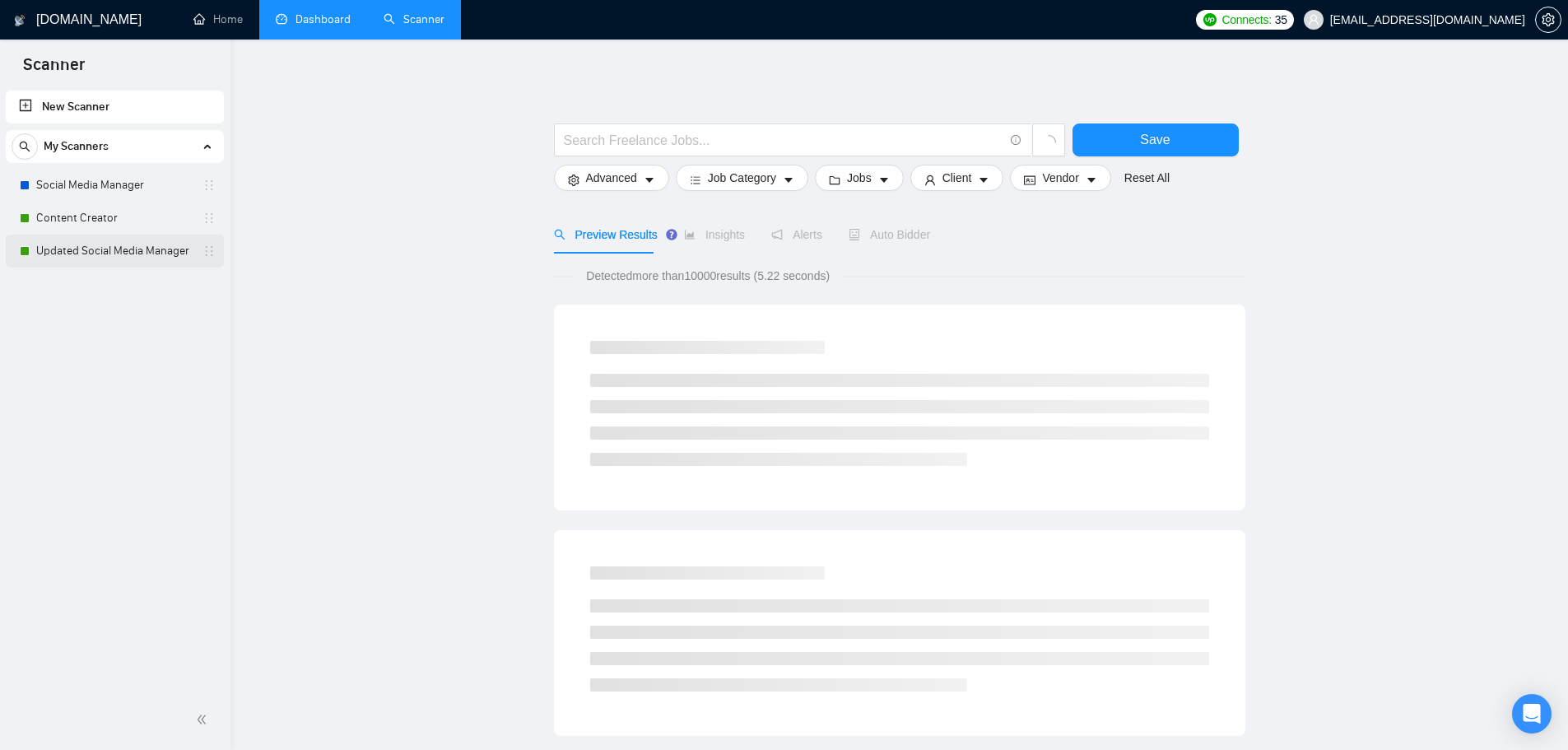
click at [91, 261] on link "Updated Social Media Manager" at bounding box center [114, 250] width 156 height 33
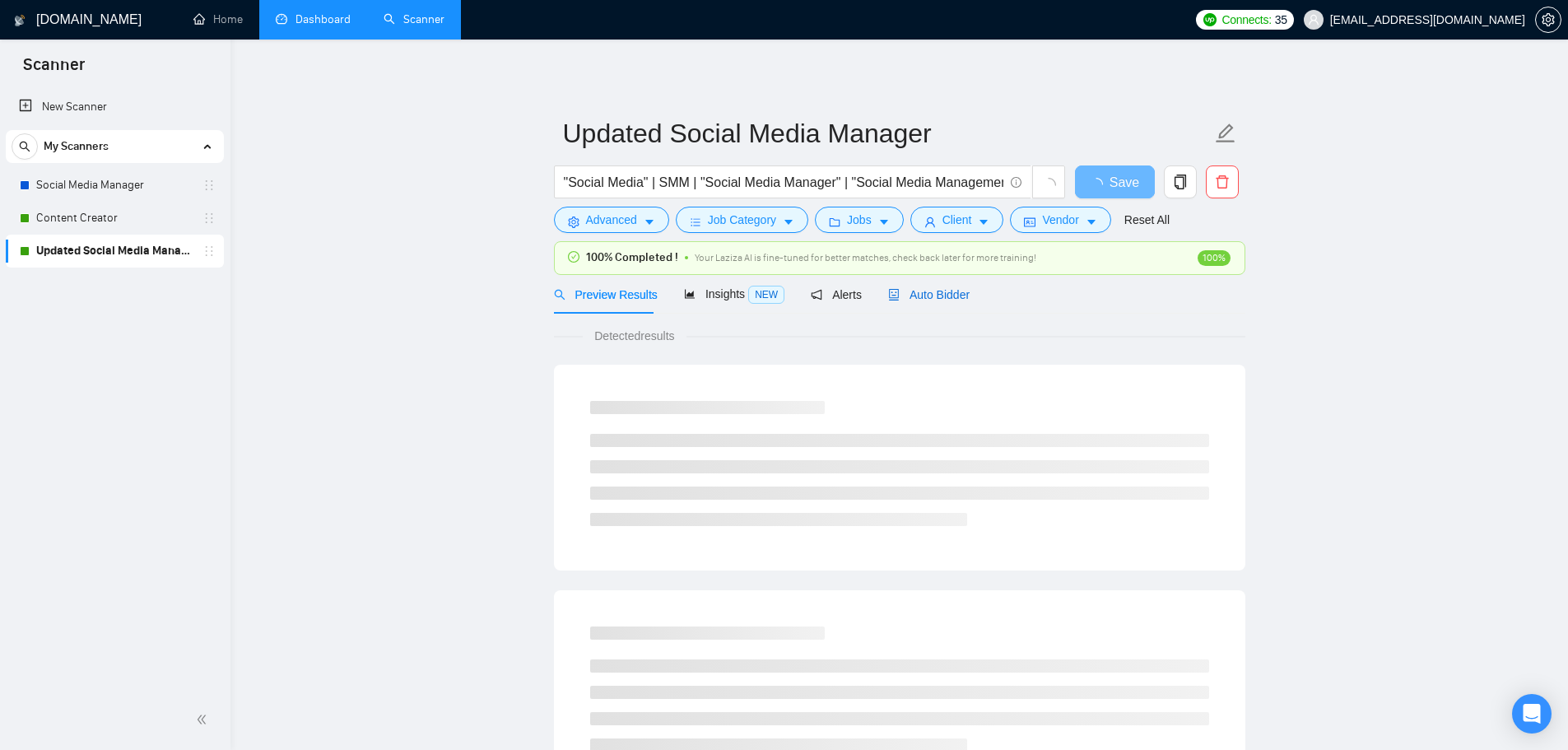
click at [942, 297] on span "Auto Bidder" at bounding box center [928, 294] width 81 height 13
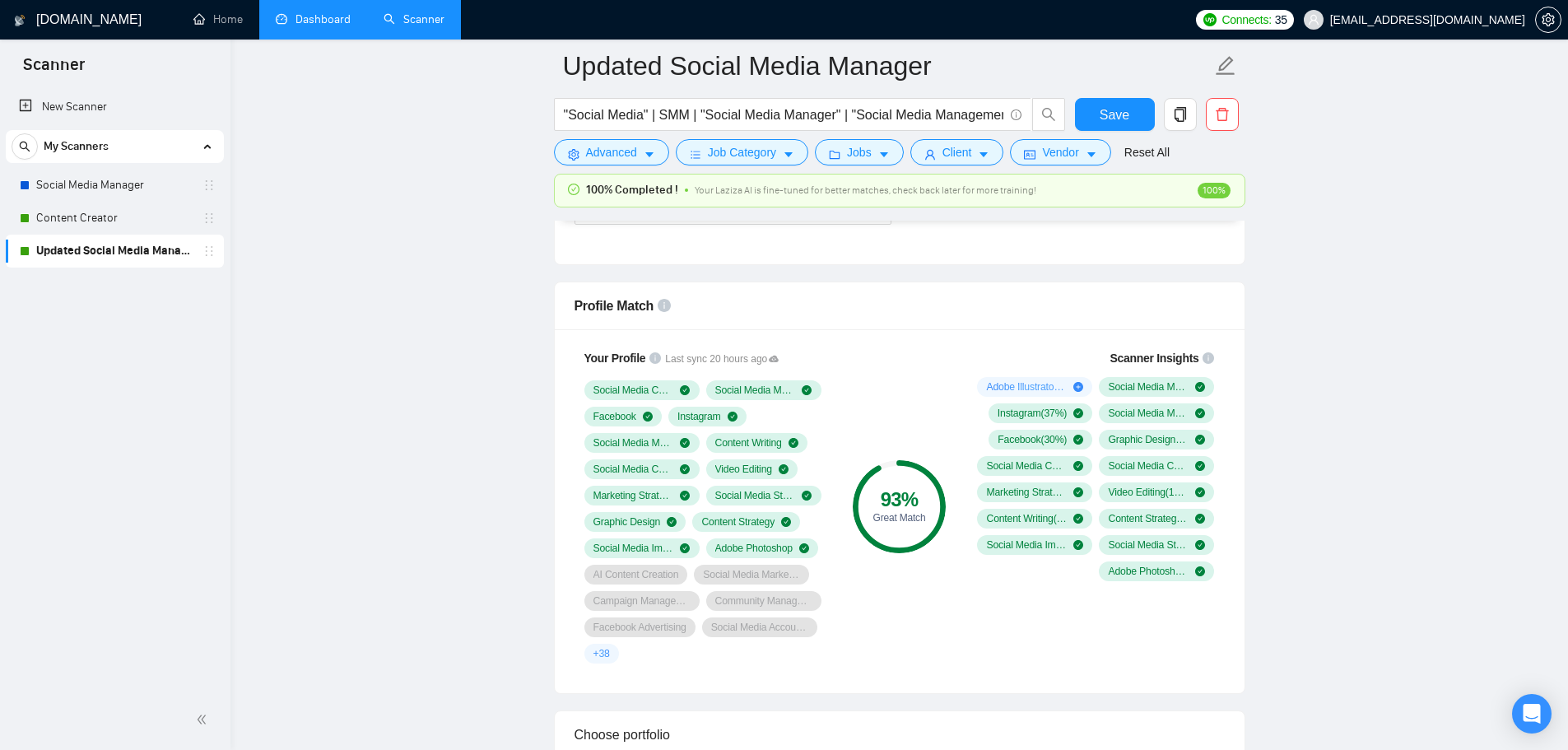
scroll to position [770, 0]
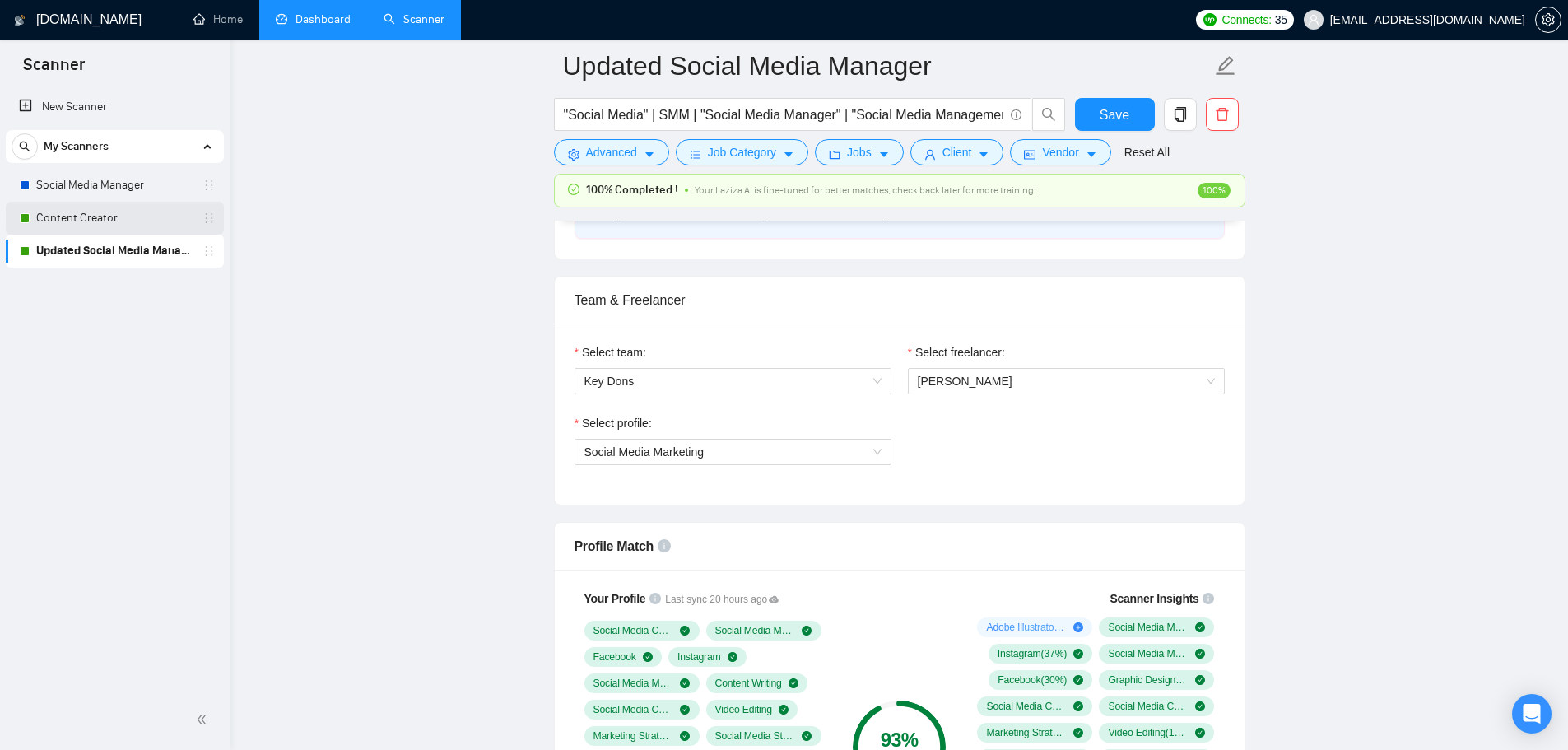
click at [161, 222] on link "Content Creator" at bounding box center [114, 217] width 156 height 33
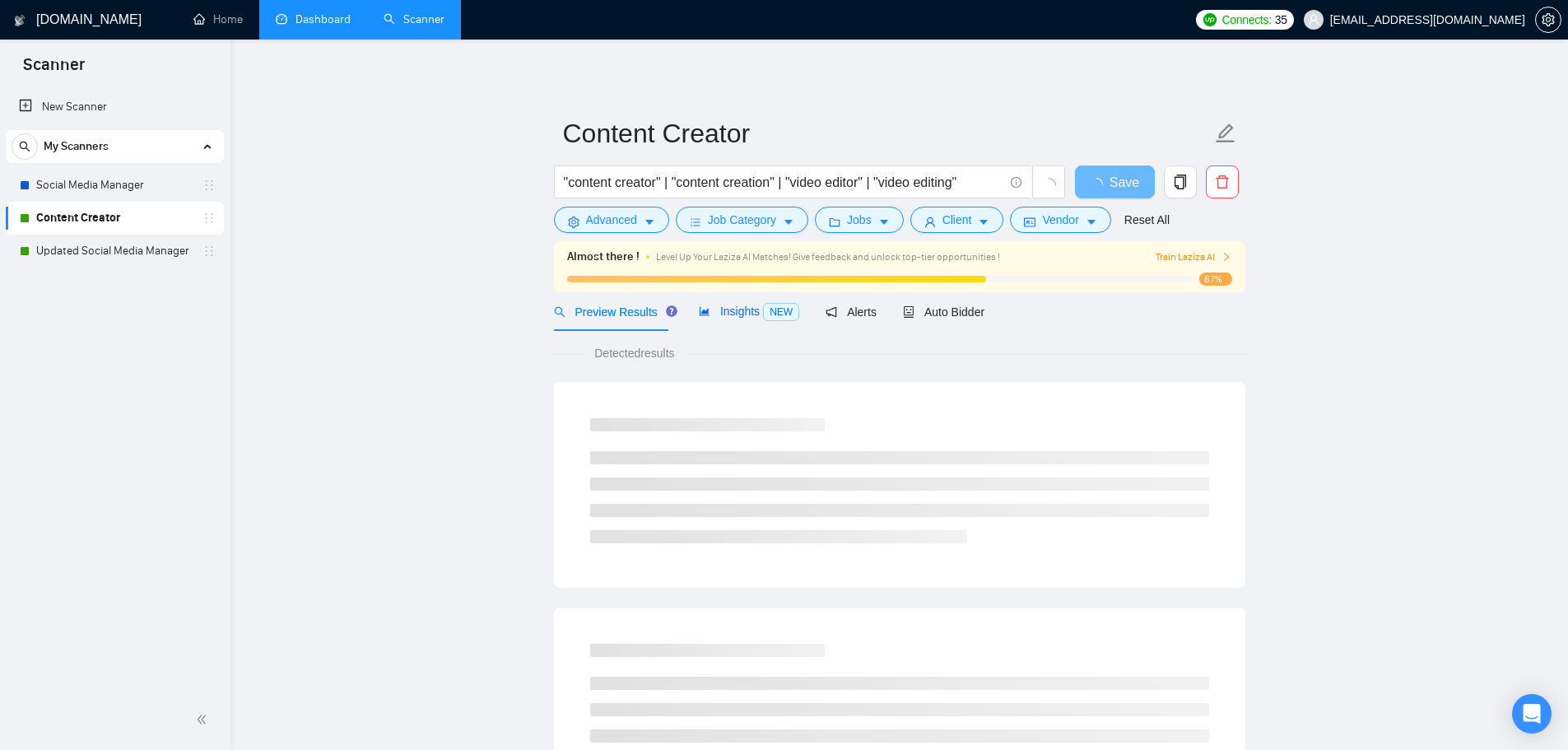
click at [722, 308] on span "Insights NEW" at bounding box center [748, 311] width 100 height 13
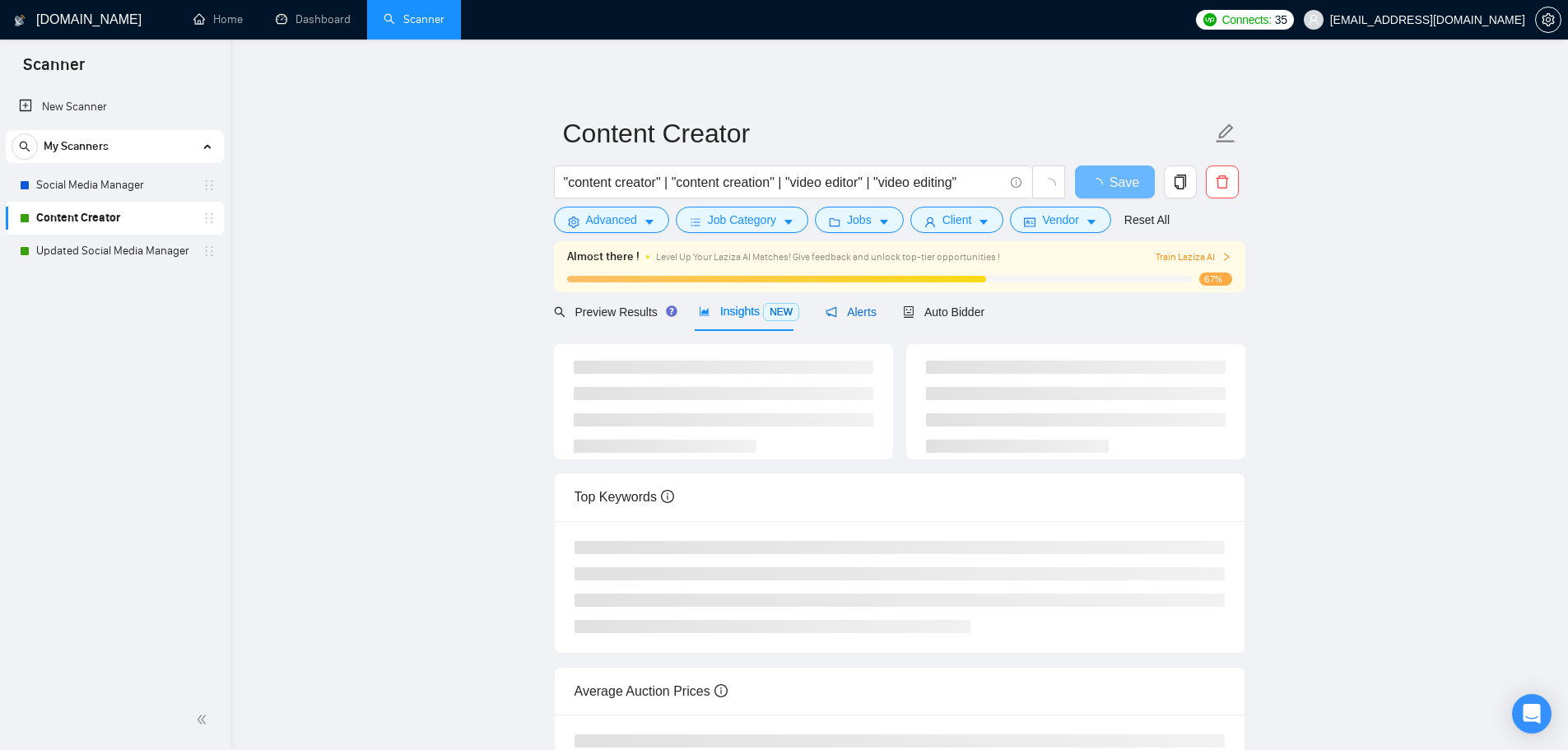
click at [866, 316] on span "Alerts" at bounding box center [850, 312] width 51 height 13
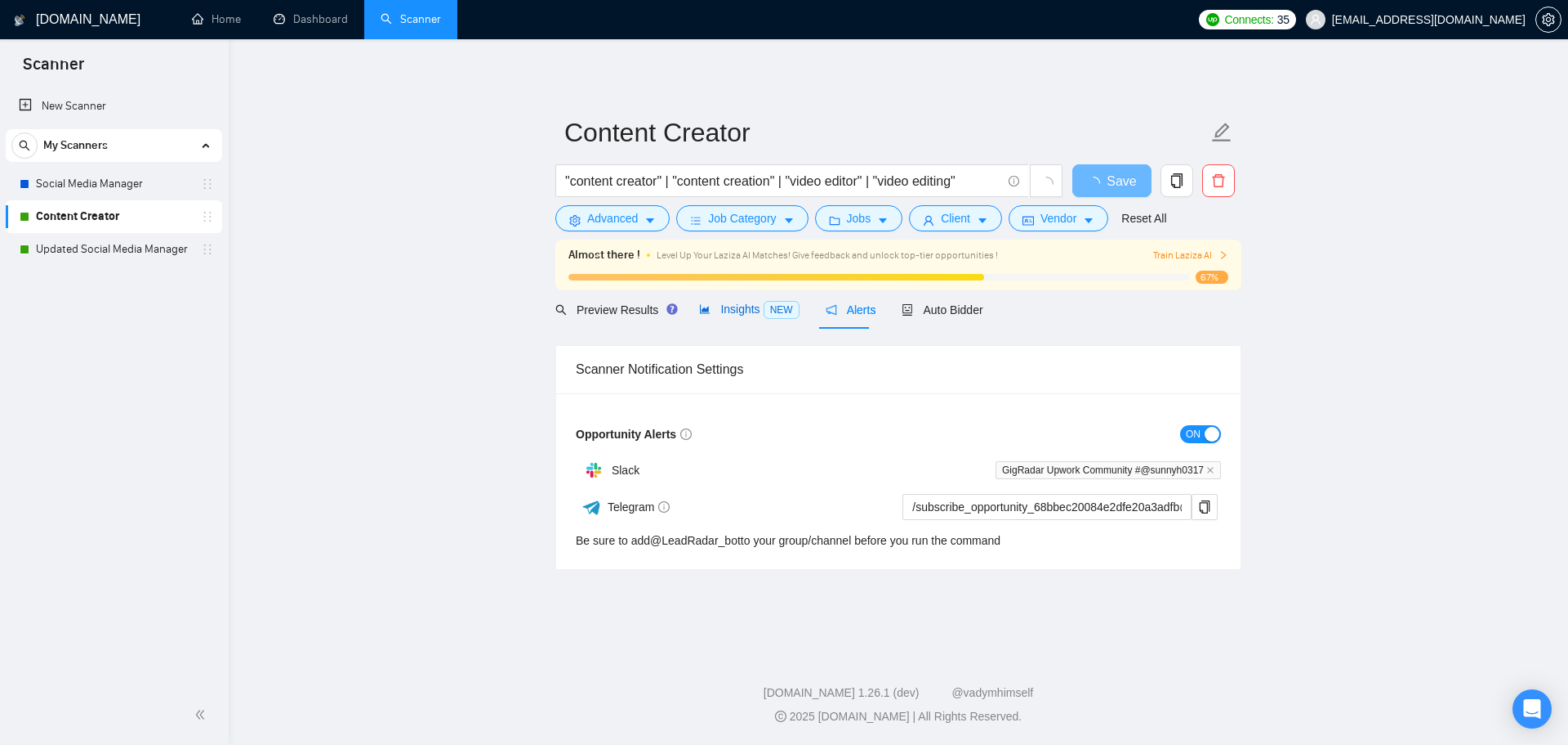
click at [764, 307] on span "NEW" at bounding box center [781, 310] width 36 height 18
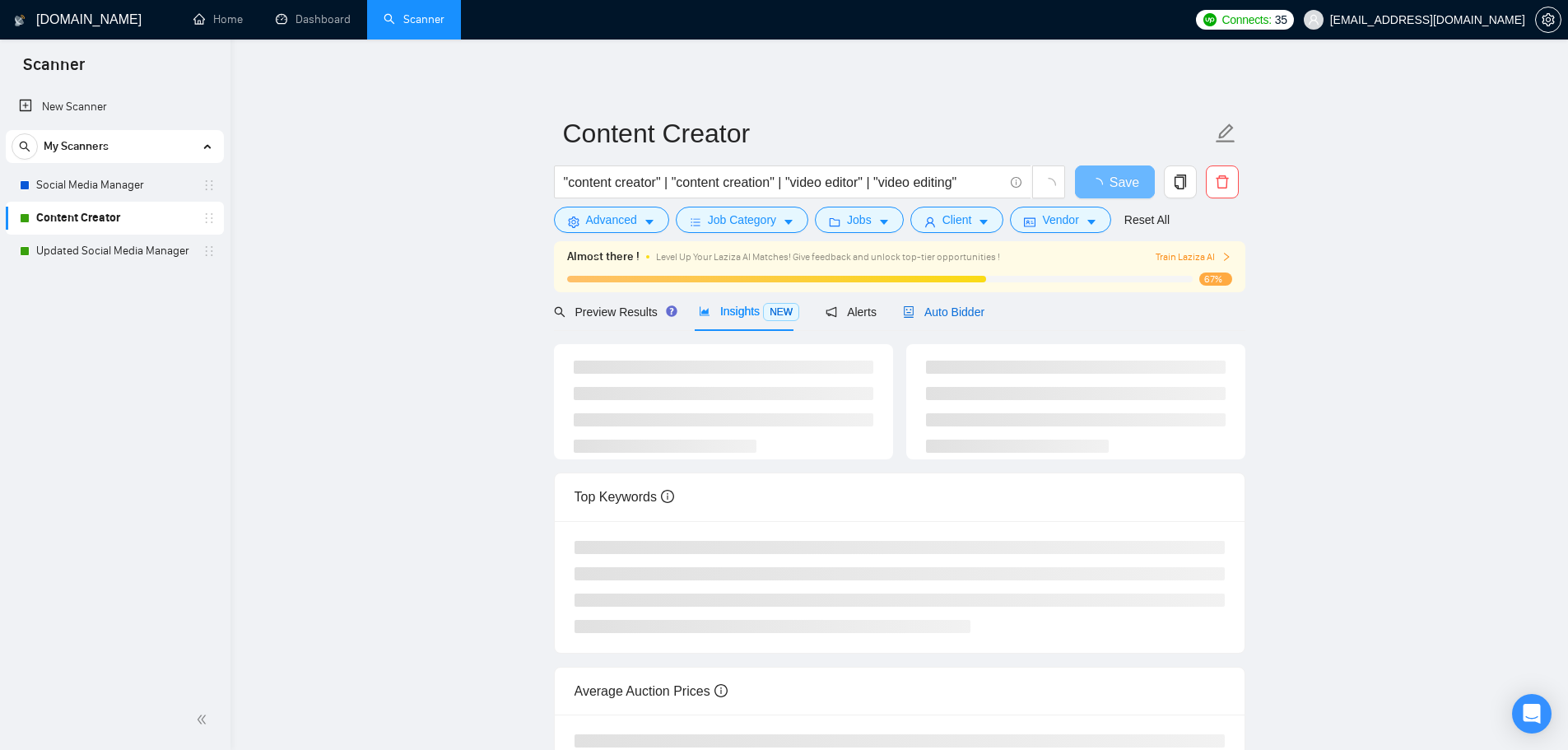
click at [966, 307] on span "Auto Bidder" at bounding box center [943, 312] width 81 height 13
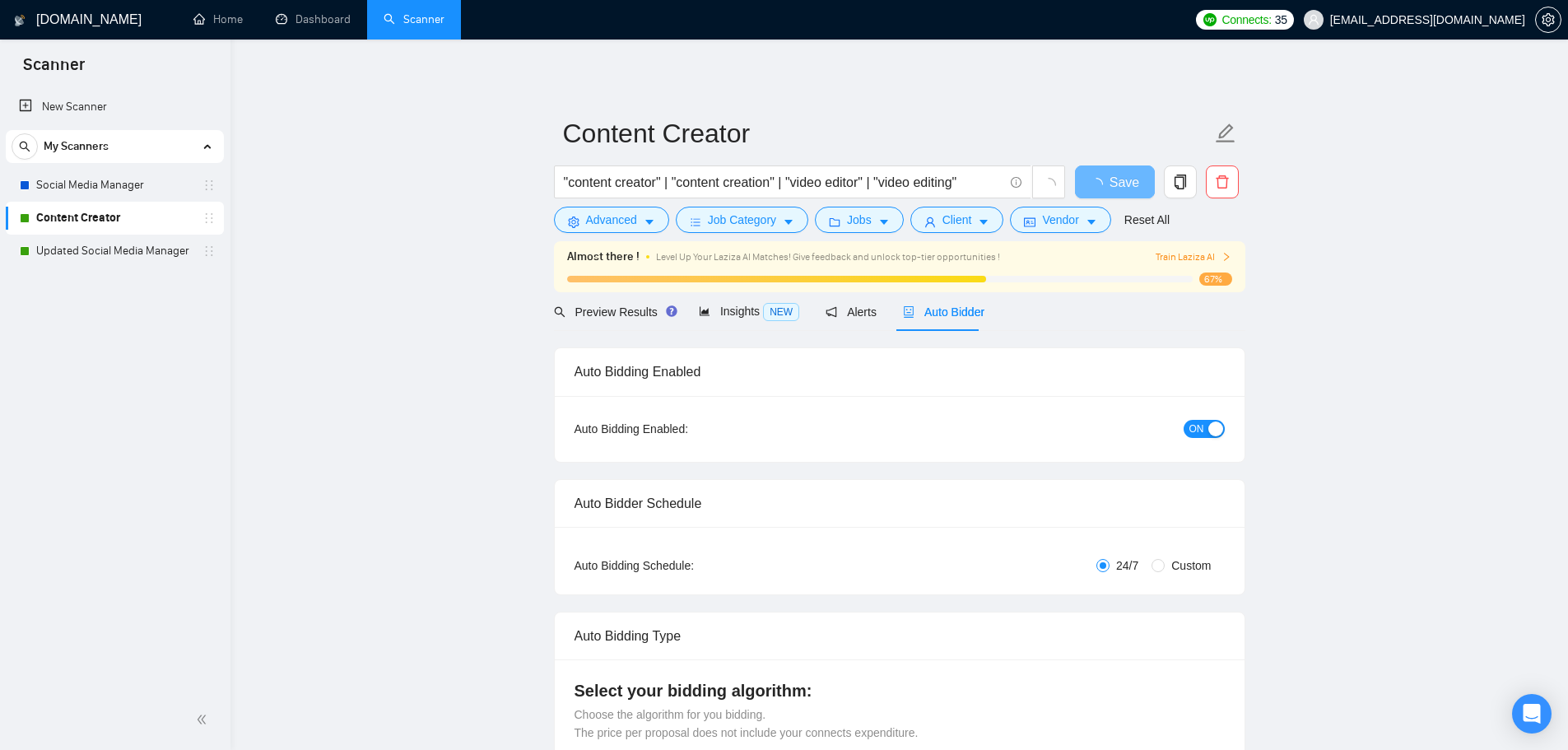
checkbox input "true"
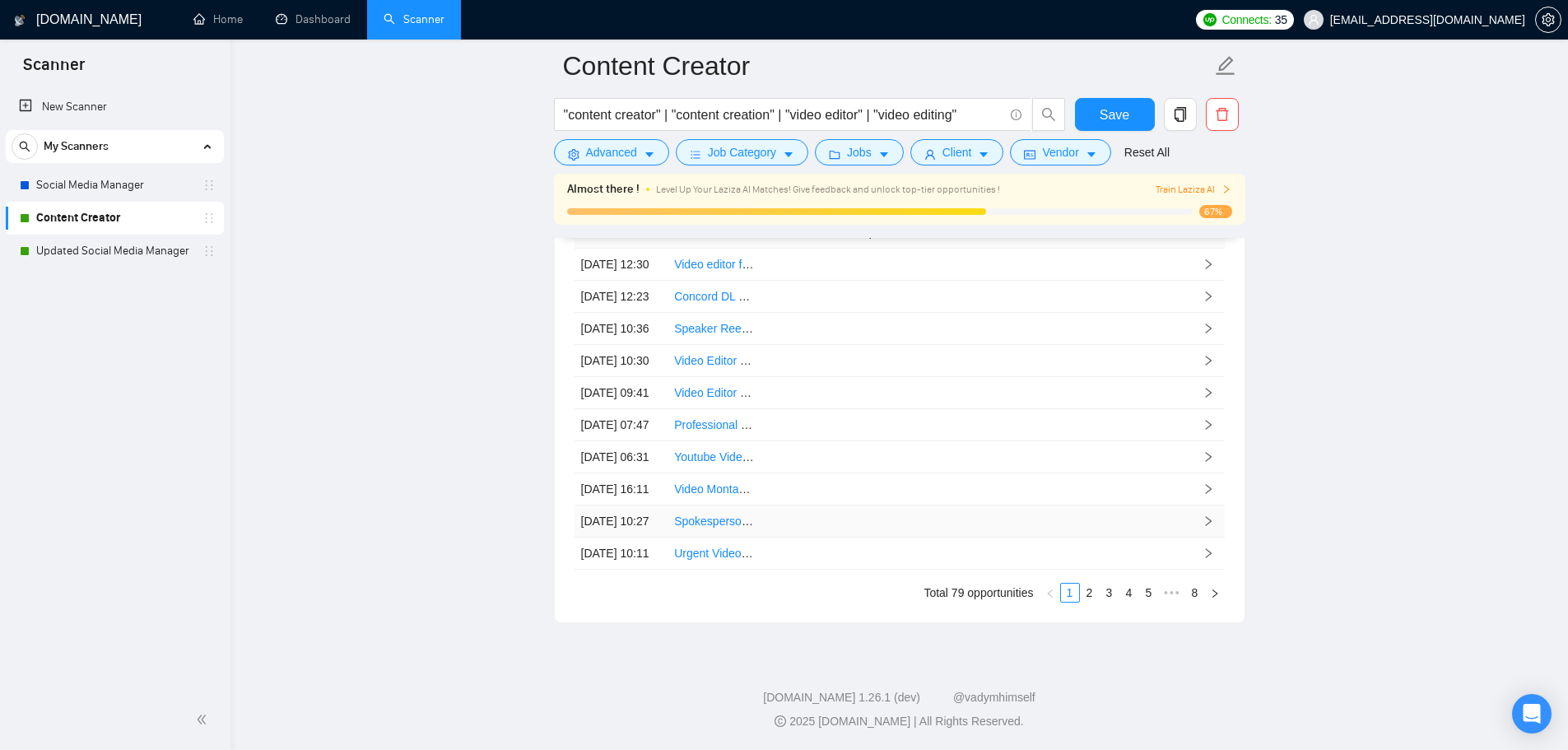
scroll to position [4685, 0]
click at [1157, 591] on link "5" at bounding box center [1149, 593] width 18 height 18
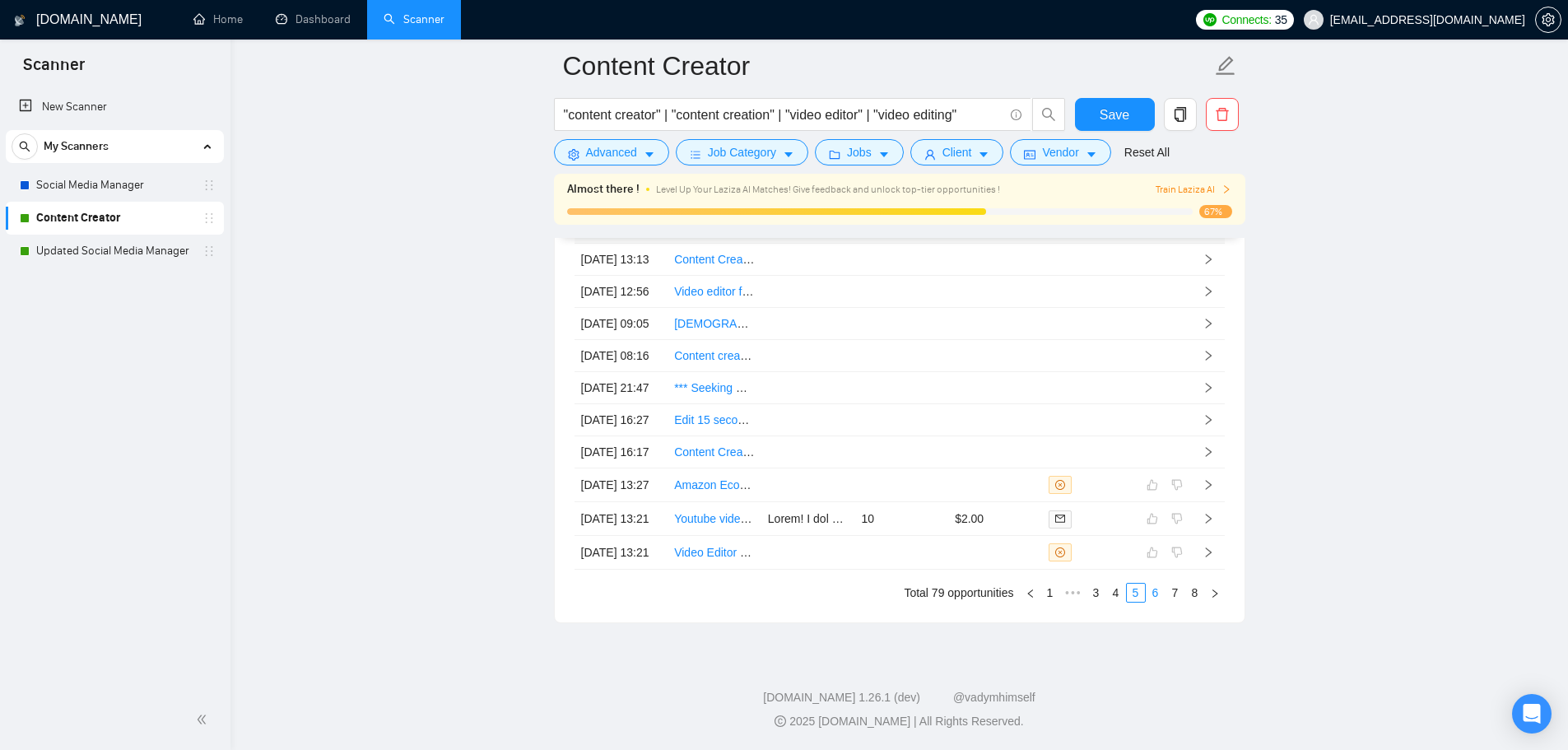
click at [1161, 593] on link "6" at bounding box center [1156, 593] width 18 height 18
click at [1126, 591] on link "5" at bounding box center [1136, 593] width 18 height 18
click at [1116, 594] on link "4" at bounding box center [1116, 593] width 18 height 18
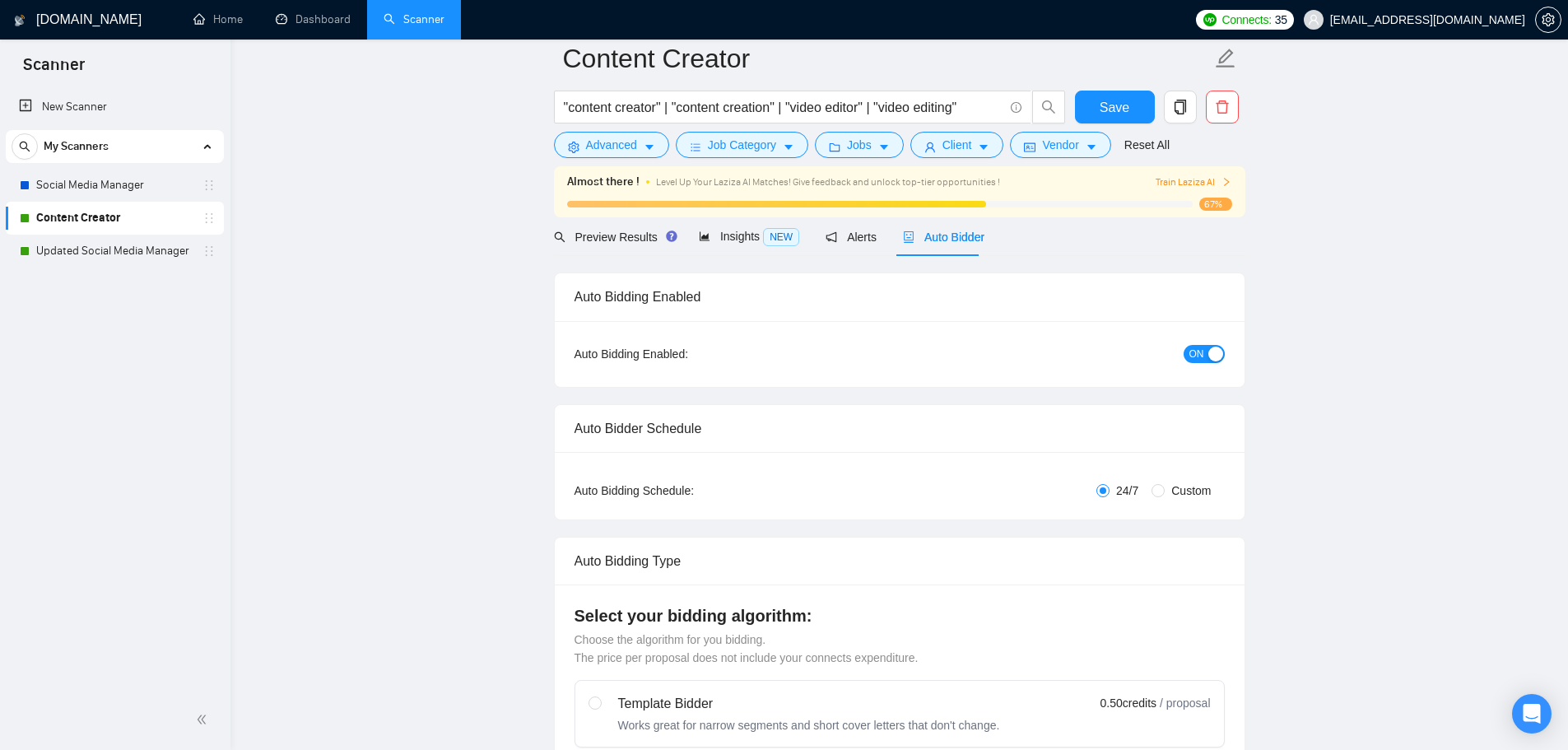
scroll to position [0, 0]
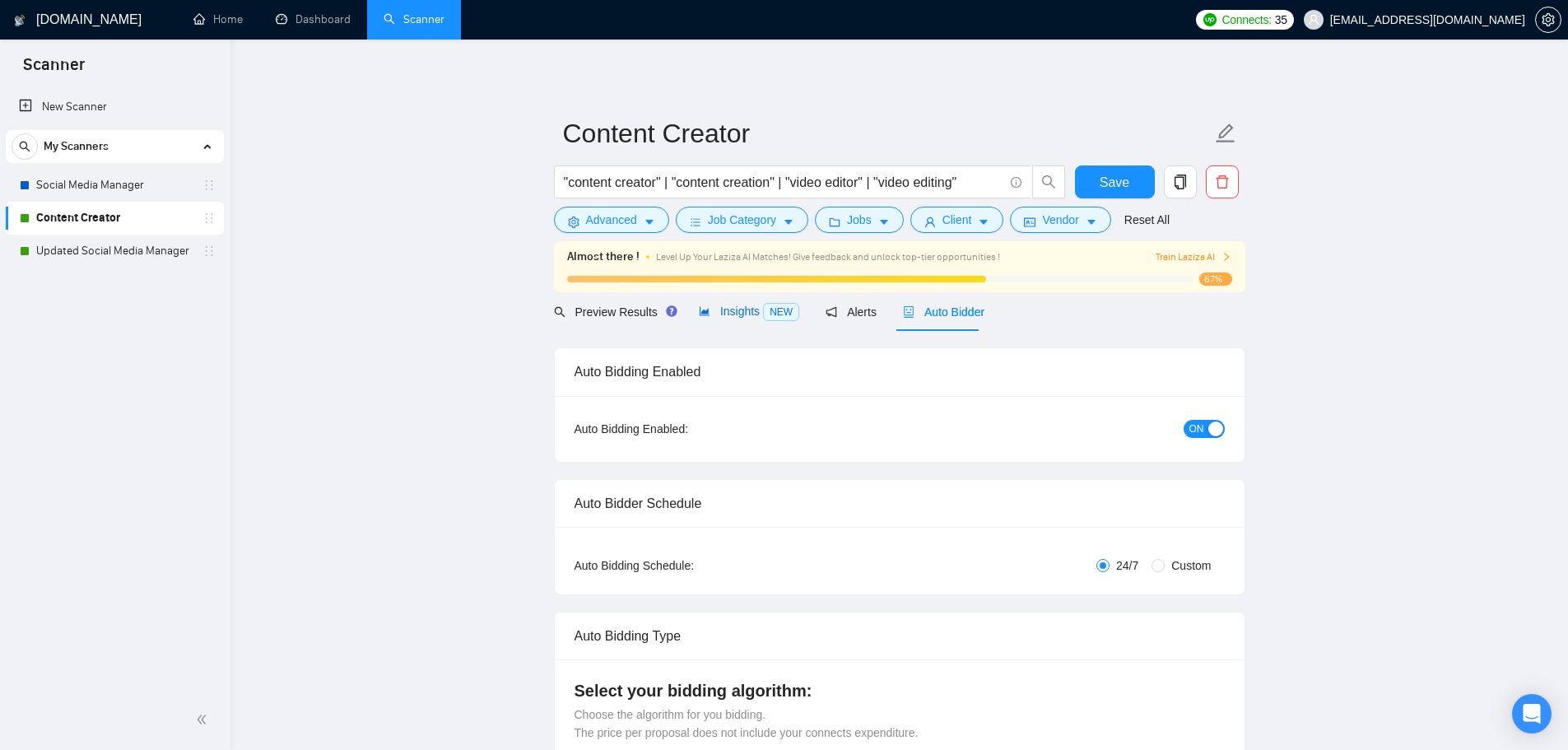
click at [734, 314] on span "Insights NEW" at bounding box center [748, 311] width 100 height 13
